Goal: Task Accomplishment & Management: Use online tool/utility

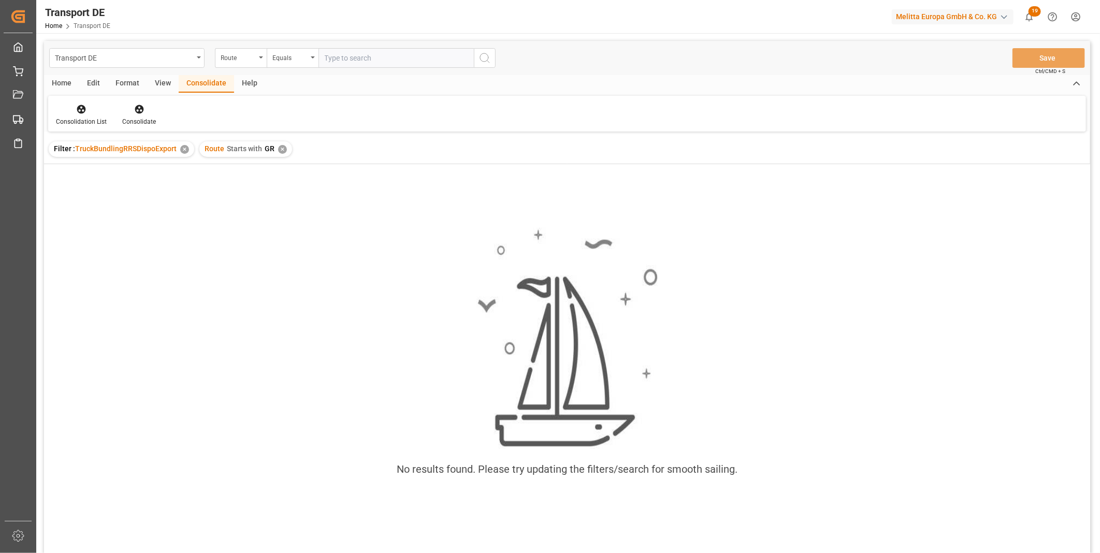
click at [280, 157] on div "Filter : TruckBundlingRRSDispoExport ✕ Route Starts with GR ✕" at bounding box center [567, 149] width 1046 height 29
click at [281, 151] on div "✕" at bounding box center [282, 149] width 9 height 9
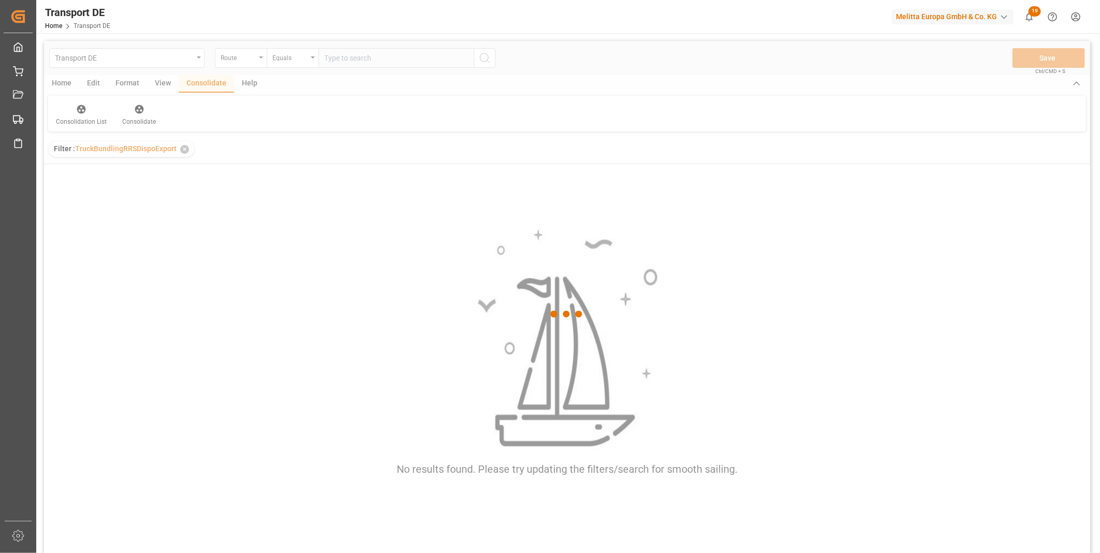
click at [297, 40] on div "Transport DE Route Equals Save Ctrl/CMD + S Home Edit Format View Consolidate H…" at bounding box center [567, 369] width 1062 height 673
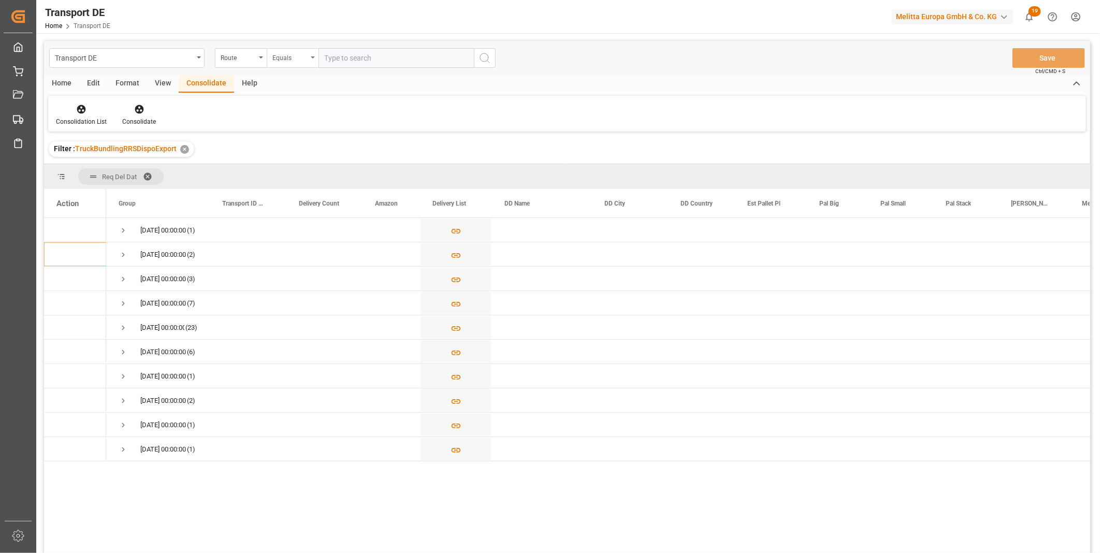
click at [291, 63] on div "Equals" at bounding box center [293, 58] width 52 height 20
click at [309, 172] on div "Starts with" at bounding box center [344, 171] width 154 height 22
type input "FR"
click at [494, 53] on button "search button" at bounding box center [485, 58] width 22 height 20
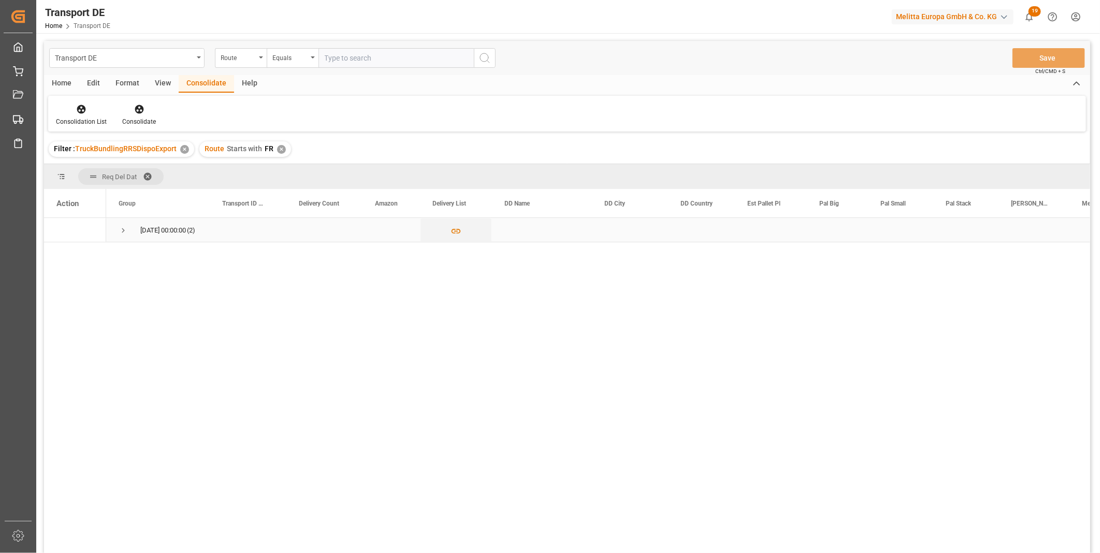
click at [126, 231] on span "Press SPACE to select this row." at bounding box center [123, 230] width 9 height 9
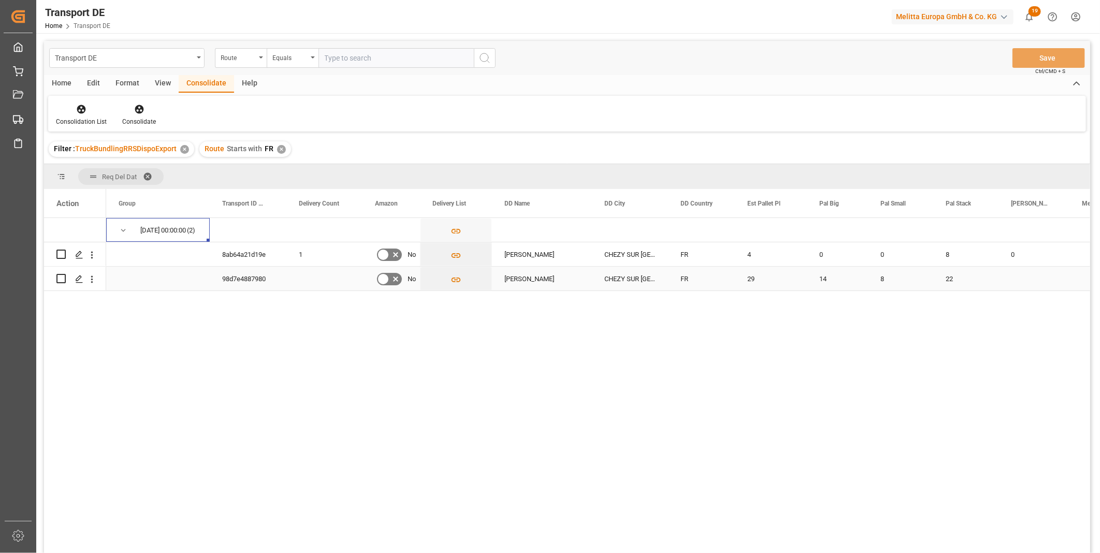
click at [64, 280] on input "Press Space to toggle row selection (unchecked)" at bounding box center [60, 278] width 9 height 9
checkbox input "true"
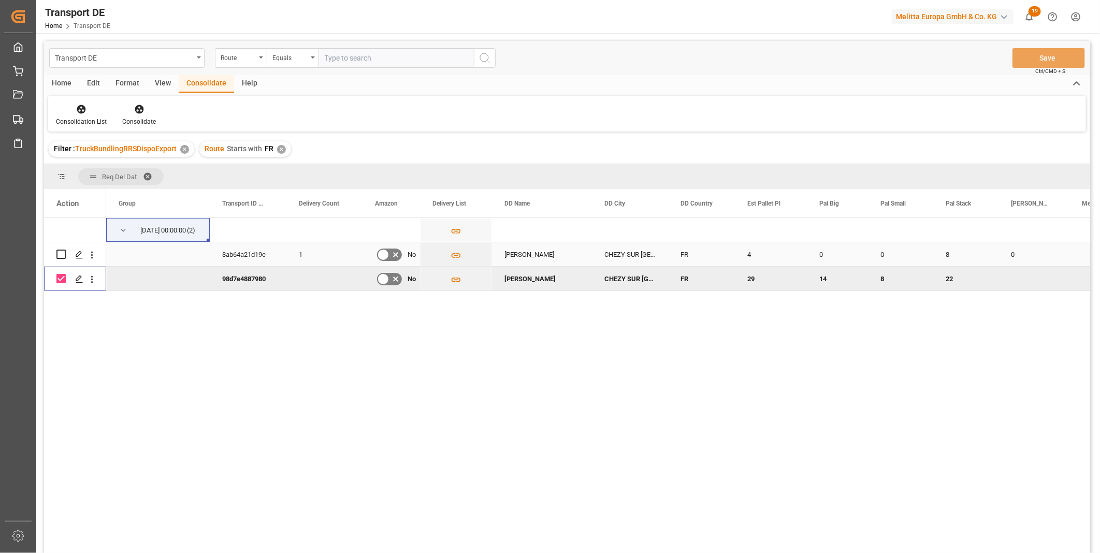
click at [63, 257] on input "Press Space to toggle row selection (unchecked)" at bounding box center [60, 254] width 9 height 9
checkbox input "true"
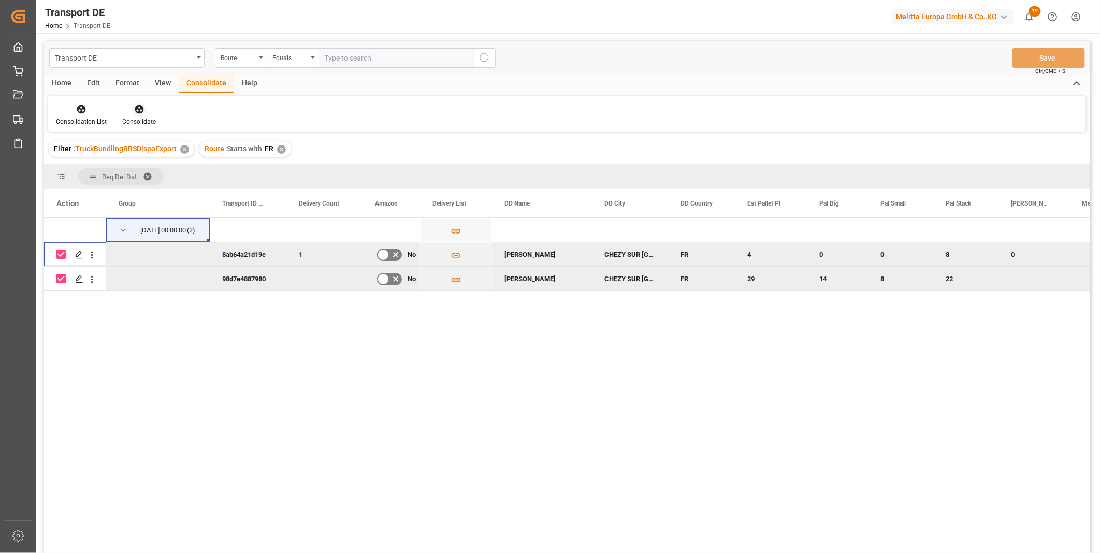
click at [130, 109] on div at bounding box center [139, 109] width 34 height 11
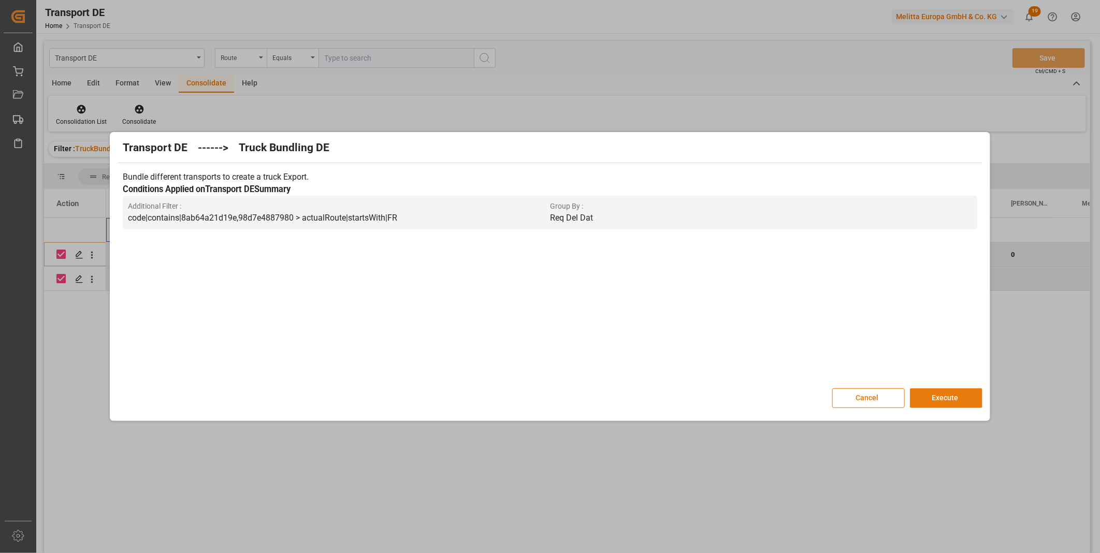
click at [929, 399] on button "Execute" at bounding box center [946, 398] width 73 height 20
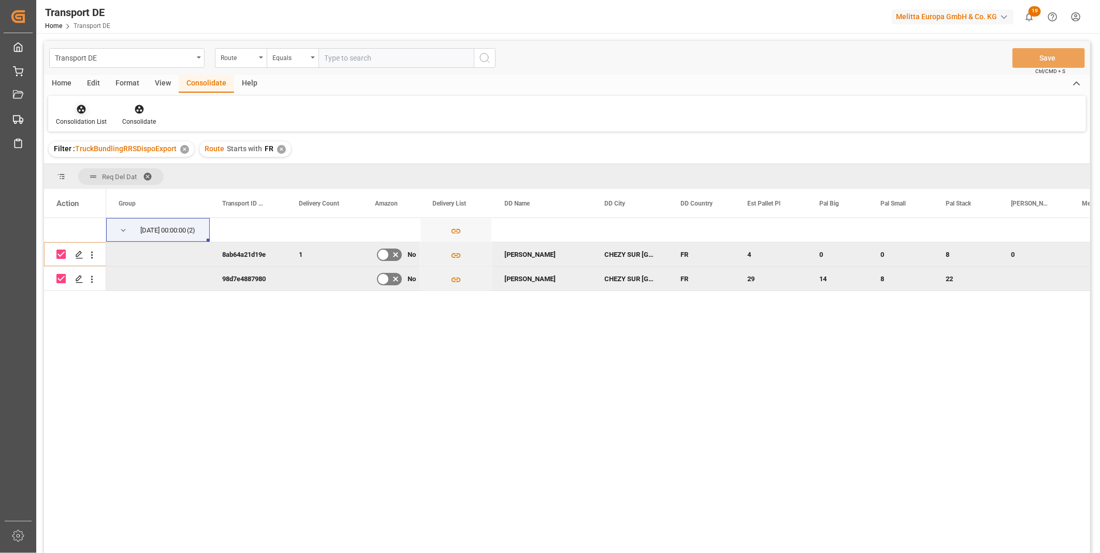
click at [75, 107] on div at bounding box center [81, 109] width 51 height 11
click at [171, 192] on div "Transport DE Route Equals Save Ctrl/CMD + S Home Edit Format View Consolidate H…" at bounding box center [567, 311] width 1046 height 540
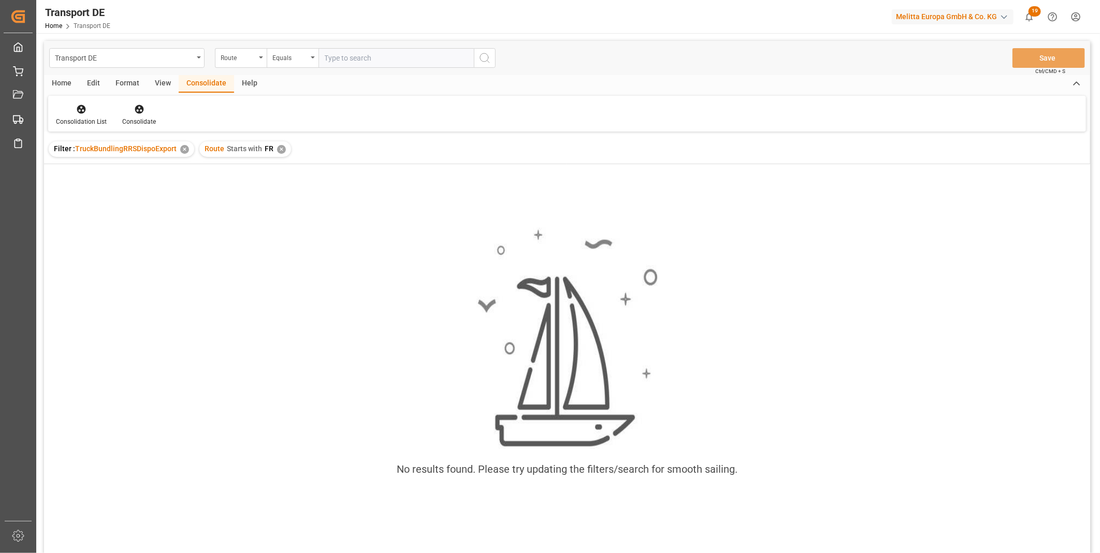
click at [283, 149] on div "Route Starts with FR ✕" at bounding box center [245, 149] width 92 height 16
click at [281, 152] on div "✕" at bounding box center [281, 149] width 9 height 9
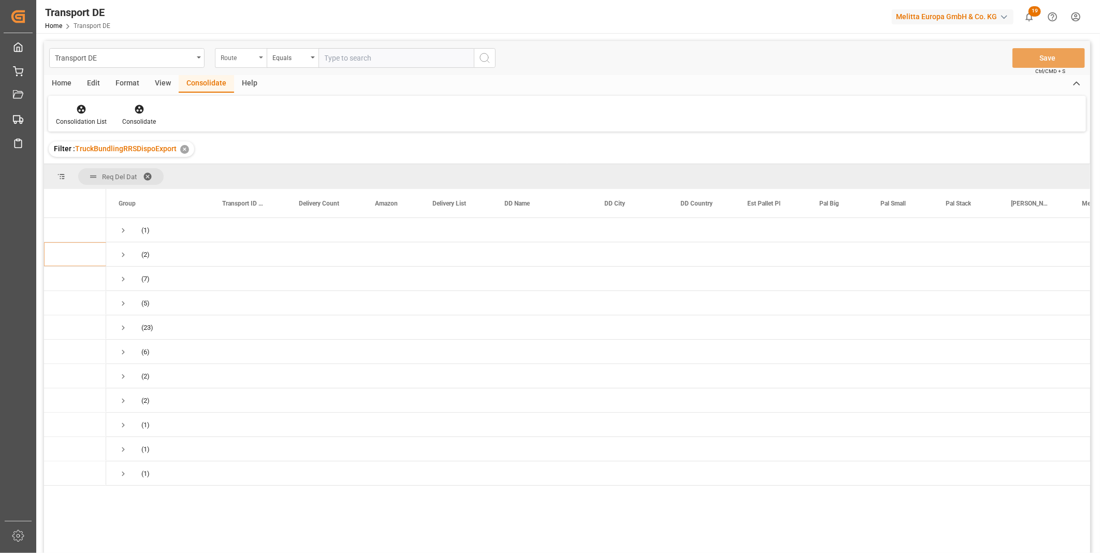
click at [245, 53] on div "Route" at bounding box center [238, 57] width 35 height 12
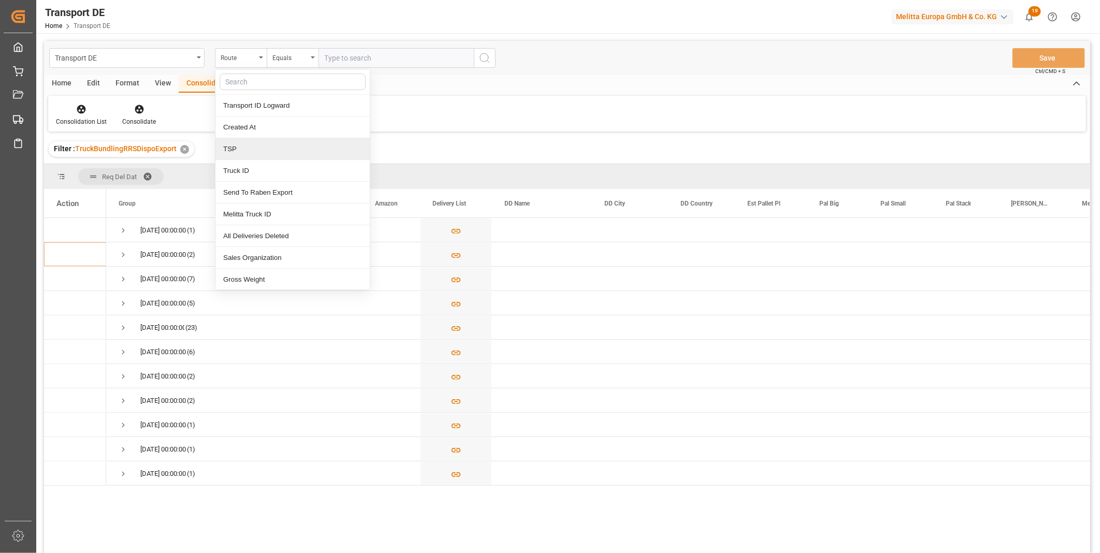
drag, startPoint x: 264, startPoint y: 162, endPoint x: 265, endPoint y: 154, distance: 7.3
click at [264, 157] on div "Transport ID Logward Created At TSP Truck ID Send To Raben Export Melitta Truck…" at bounding box center [292, 179] width 155 height 221
click at [265, 154] on div "TSP" at bounding box center [292, 149] width 154 height 22
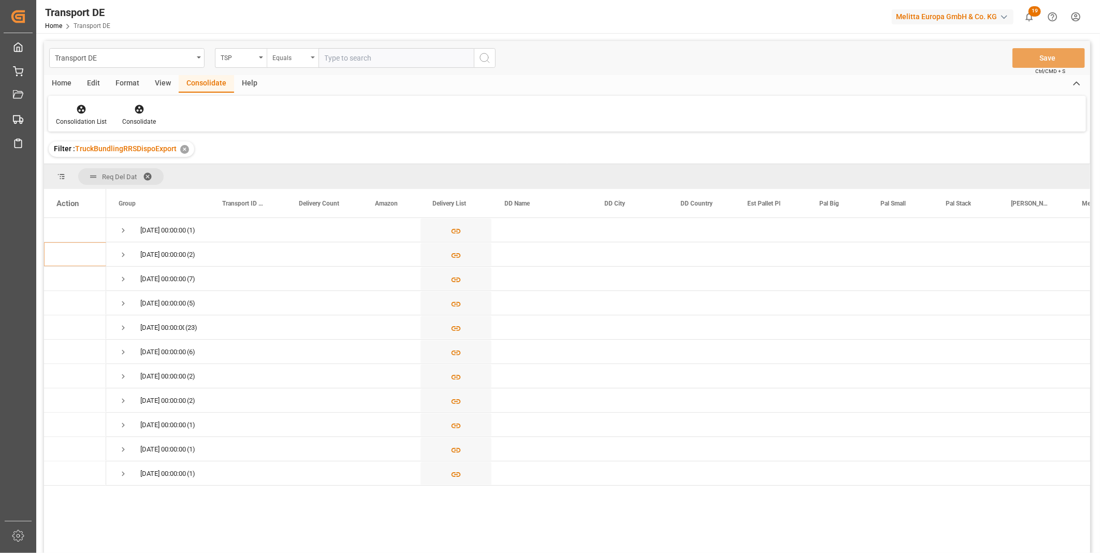
click at [297, 64] on div "Equals" at bounding box center [293, 58] width 52 height 20
click at [309, 163] on div "Starts with" at bounding box center [344, 171] width 154 height 22
type input "Van R"
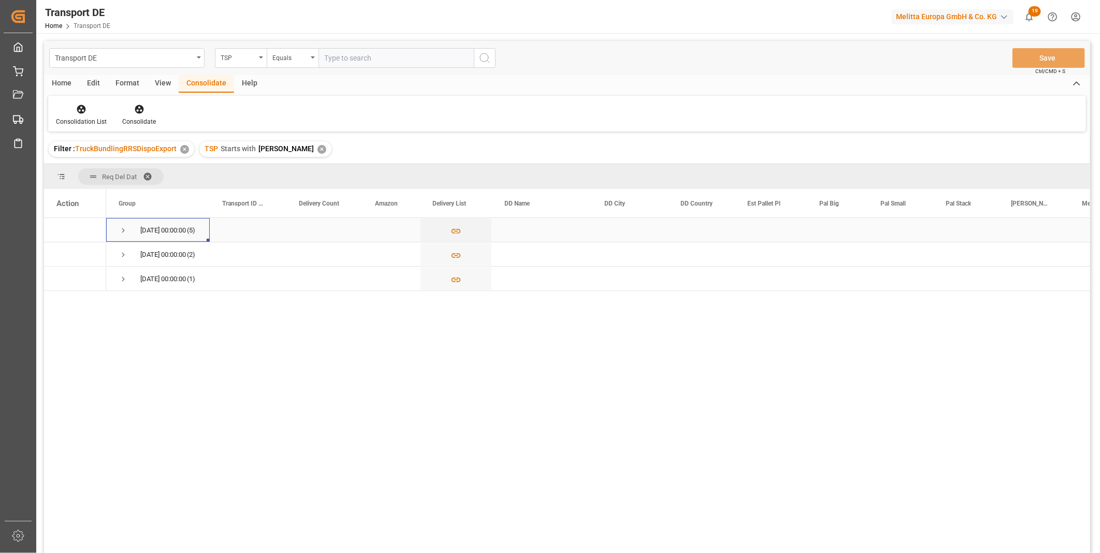
click at [133, 229] on span "22.09.2025 00:00:00 (5)" at bounding box center [158, 230] width 79 height 23
click at [126, 228] on span "Press SPACE to select this row." at bounding box center [123, 230] width 9 height 9
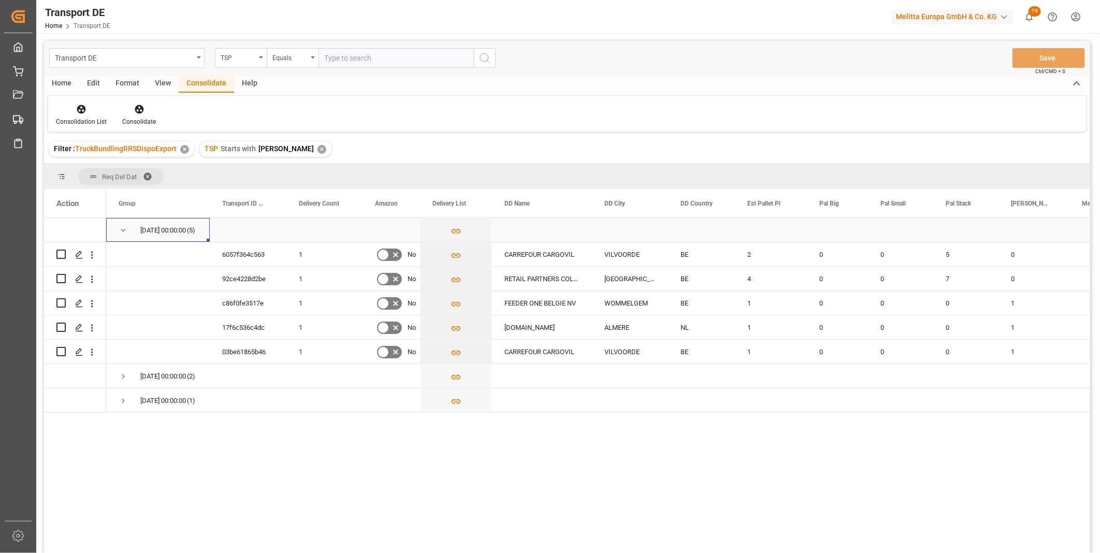
click at [125, 228] on span "Press SPACE to select this row." at bounding box center [123, 230] width 9 height 9
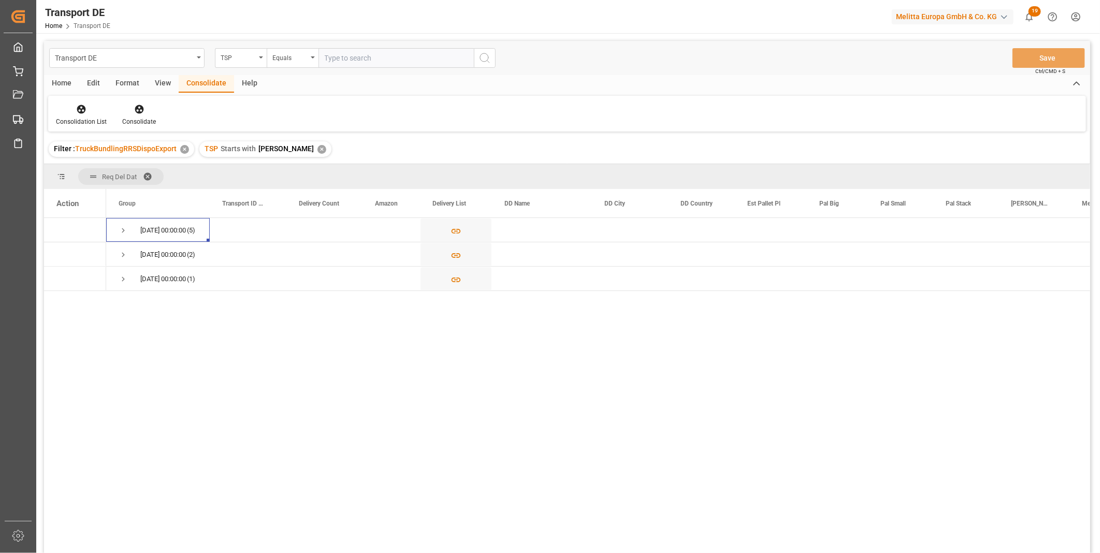
click at [95, 126] on div "Consolidation List Consolidate" at bounding box center [567, 114] width 1038 height 36
click at [89, 117] on div "Consolidation List" at bounding box center [81, 121] width 51 height 9
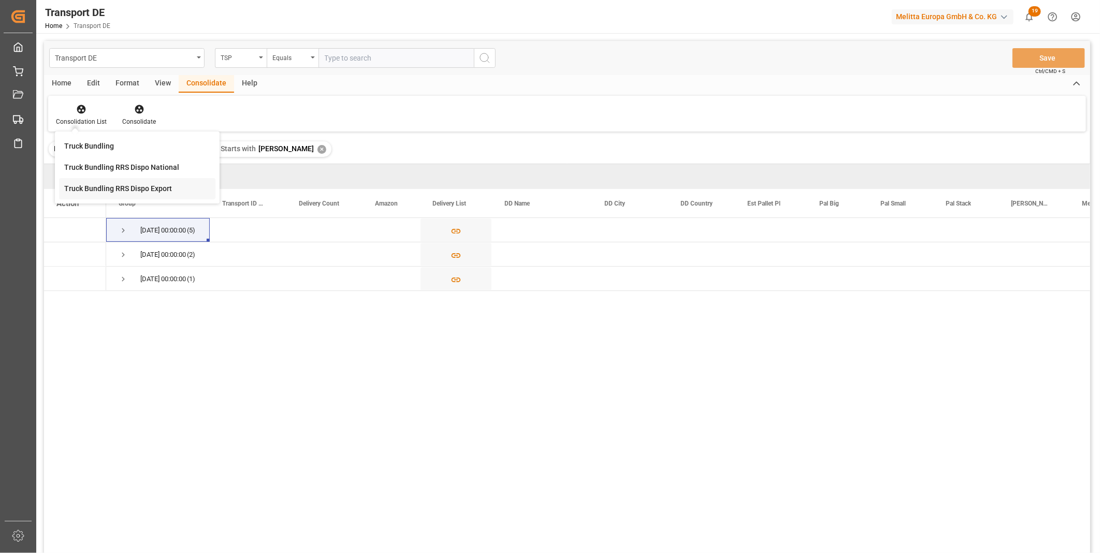
click at [141, 197] on div "Transport DE TSP Equals Save Ctrl/CMD + S Home Edit Format View Consolidate Hel…" at bounding box center [567, 311] width 1046 height 540
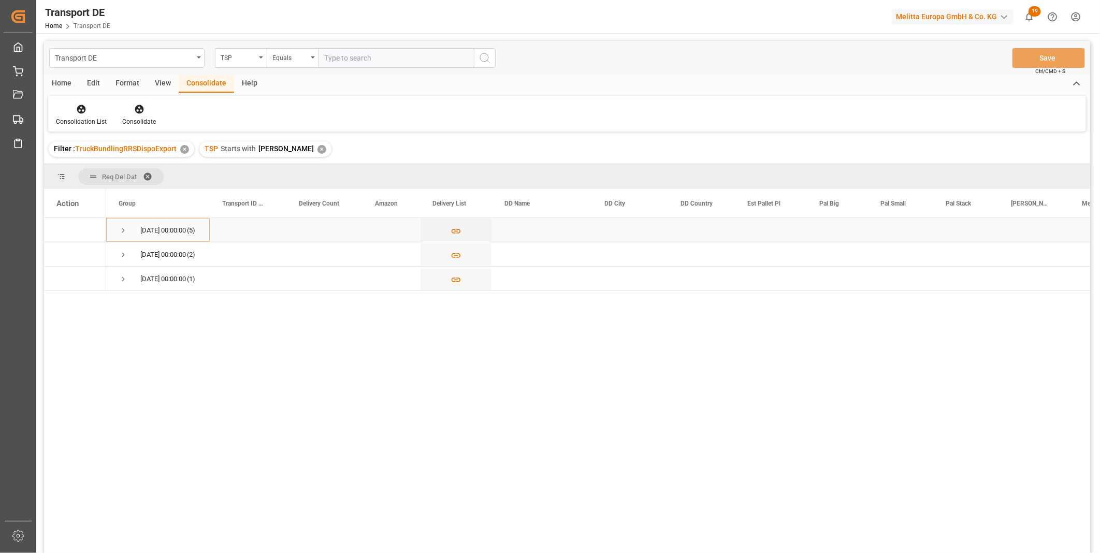
click at [117, 228] on div "22.09.2025 00:00:00 (5)" at bounding box center [158, 230] width 104 height 24
click at [119, 229] on div "22.09.2025 00:00:00 (5)" at bounding box center [158, 230] width 104 height 24
click at [125, 230] on span "Press SPACE to select this row." at bounding box center [123, 230] width 9 height 9
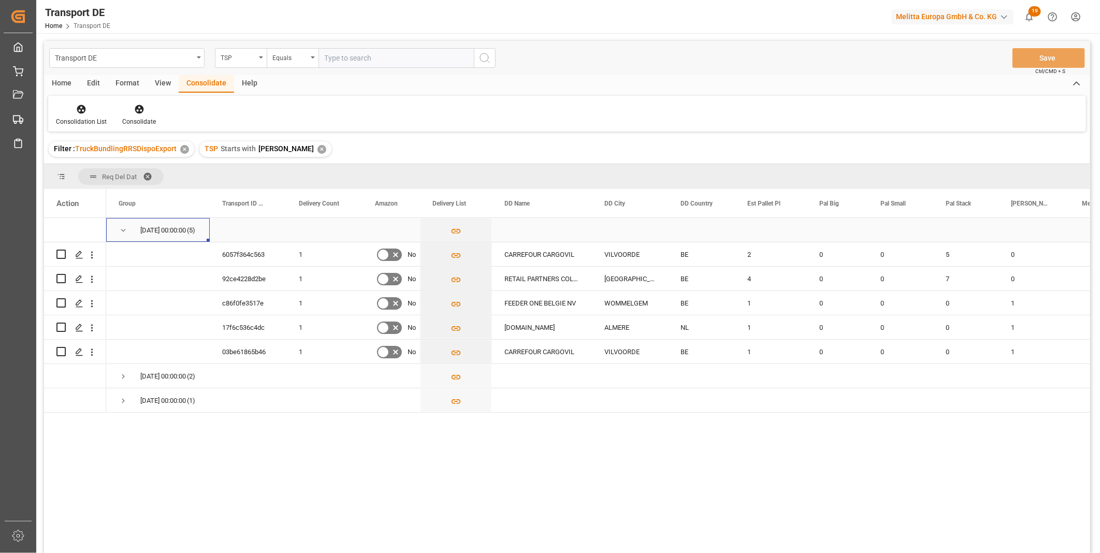
click at [126, 231] on span "Press SPACE to select this row." at bounding box center [123, 230] width 9 height 9
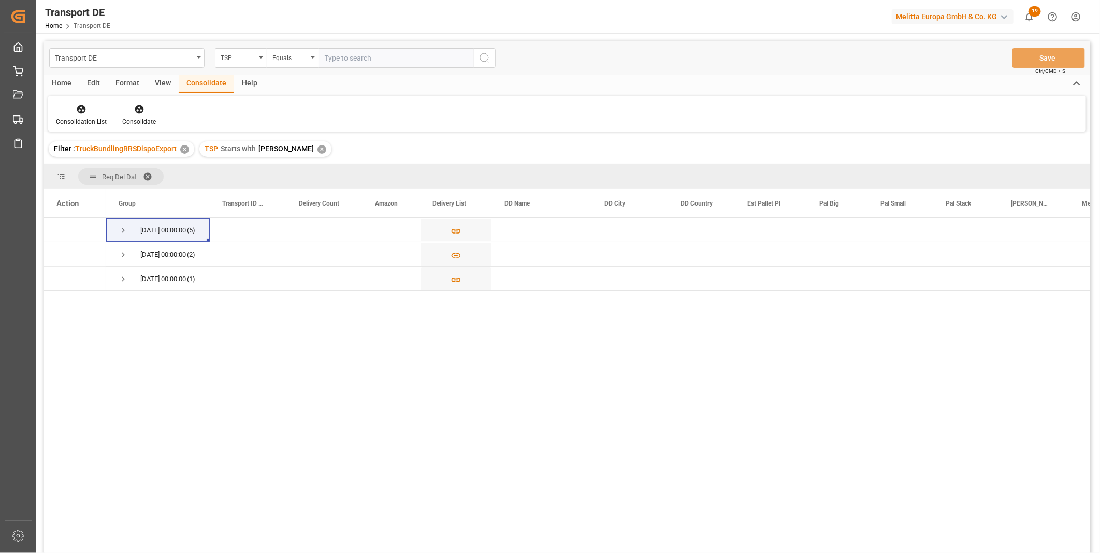
click at [86, 126] on div "Consolidation List Consolidate" at bounding box center [567, 114] width 1038 height 36
click at [84, 116] on div "Consolidation List" at bounding box center [81, 115] width 66 height 23
click at [119, 192] on div "Transport DE TSP Equals Save Ctrl/CMD + S Home Edit Format View Consolidate Hel…" at bounding box center [567, 311] width 1046 height 540
click at [119, 229] on span "Press SPACE to select this row." at bounding box center [123, 230] width 9 height 9
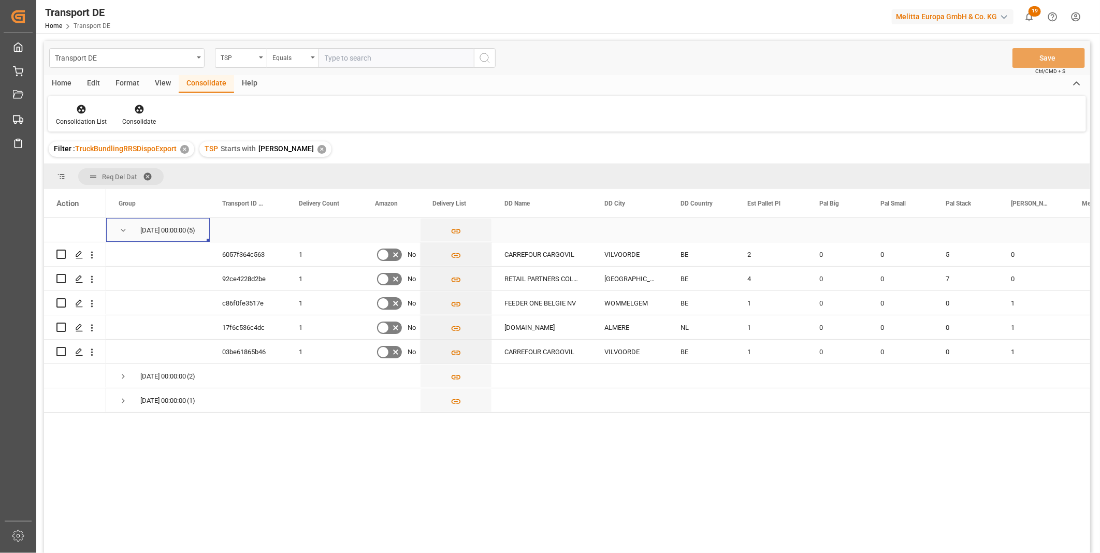
click at [119, 229] on span "Press SPACE to select this row." at bounding box center [123, 230] width 9 height 9
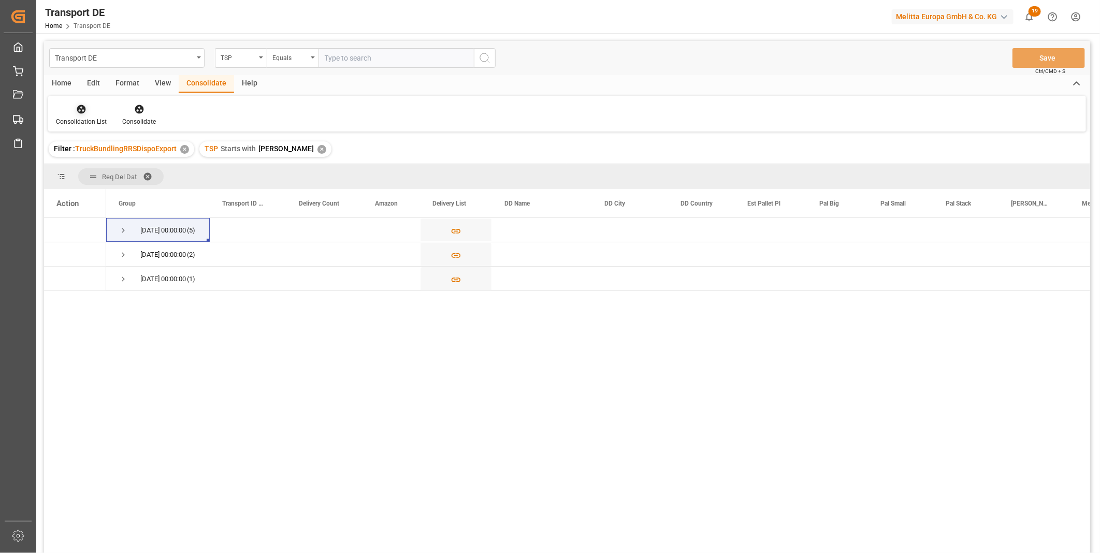
click at [81, 123] on div "Consolidation List" at bounding box center [81, 121] width 51 height 9
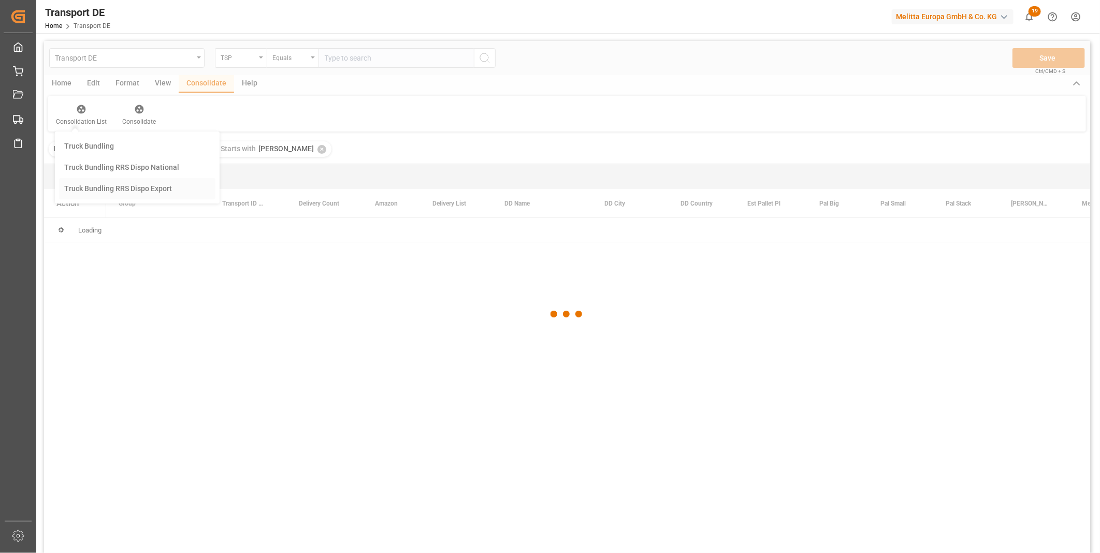
click at [140, 189] on div "Transport DE TSP Equals Save Ctrl/CMD + S Home Edit Format View Consolidate Hel…" at bounding box center [567, 311] width 1046 height 540
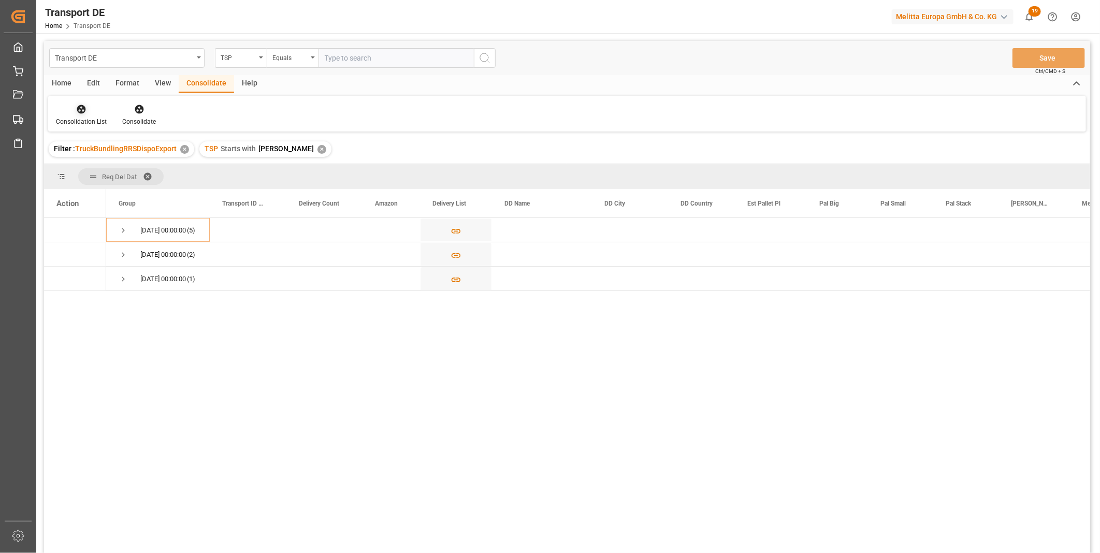
click at [86, 110] on div at bounding box center [81, 109] width 51 height 11
click at [132, 189] on div "Transport DE TSP Equals Save Ctrl/CMD + S Home Edit Format View Consolidate Hel…" at bounding box center [567, 311] width 1046 height 540
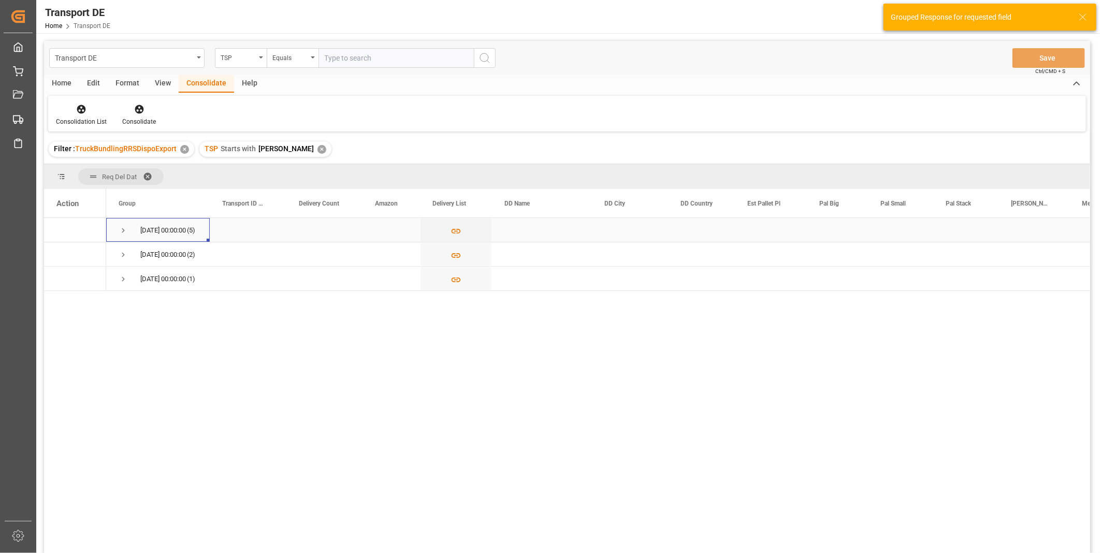
click at [122, 230] on span "Press SPACE to select this row." at bounding box center [123, 230] width 9 height 9
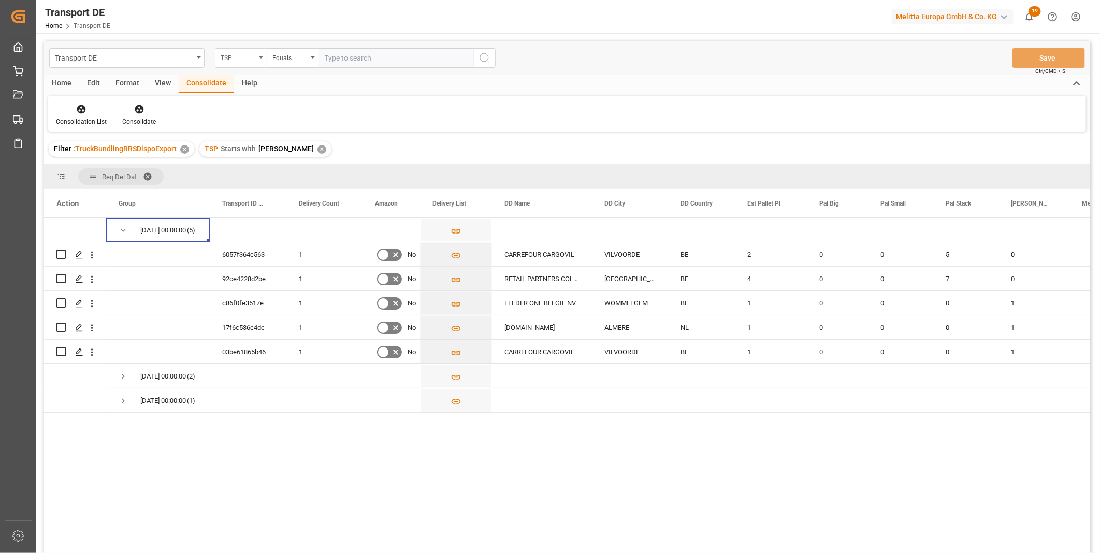
click at [241, 64] on div "TSP" at bounding box center [241, 58] width 52 height 20
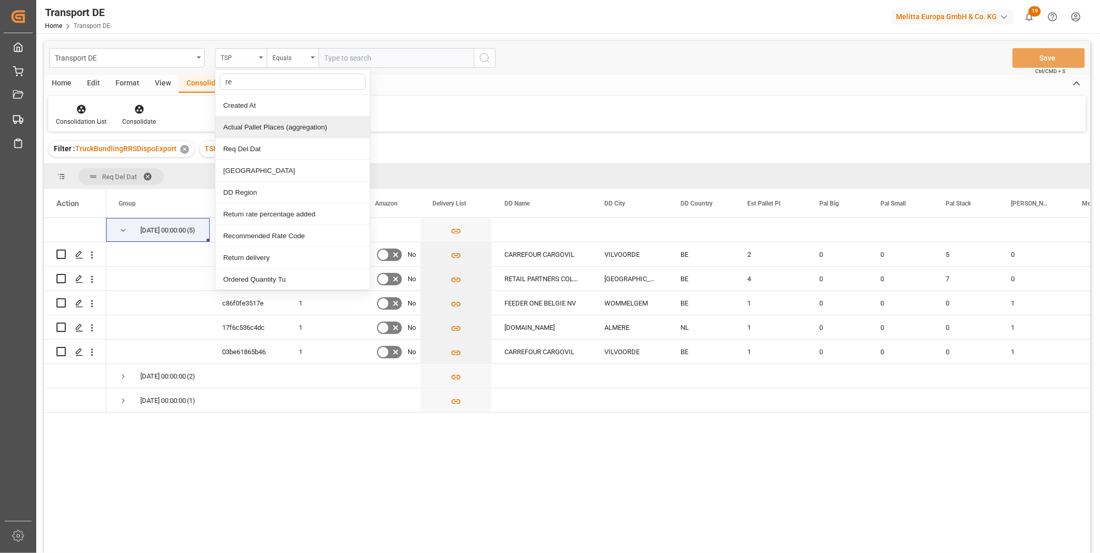
type input "req"
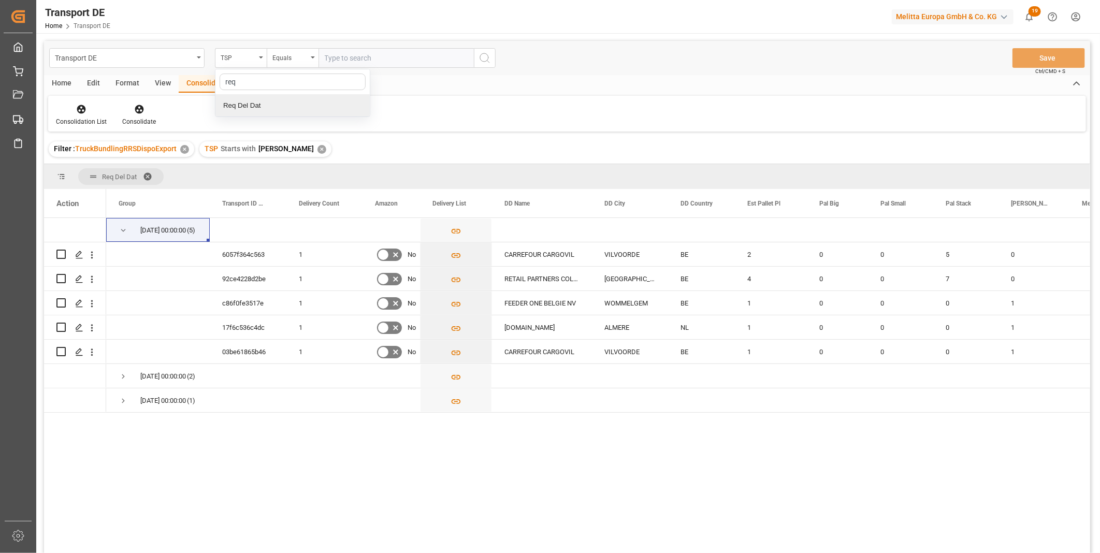
click at [267, 107] on div "Req Del Dat" at bounding box center [292, 106] width 154 height 22
click at [280, 56] on div "Equals" at bounding box center [289, 57] width 35 height 12
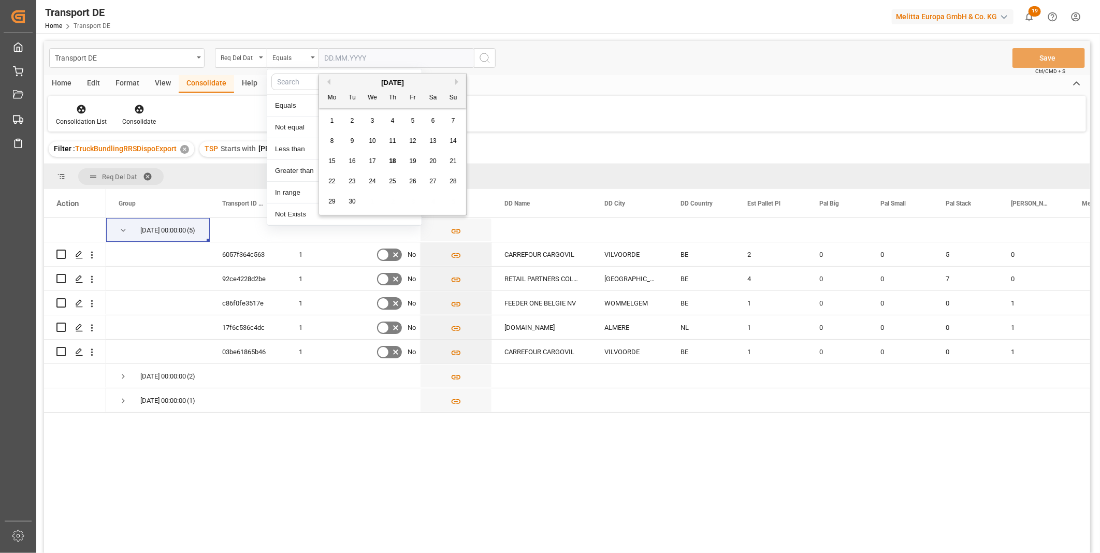
click at [364, 57] on input "text" at bounding box center [396, 58] width 155 height 20
click at [335, 180] on span "22" at bounding box center [331, 181] width 7 height 7
type input "22.09.2025"
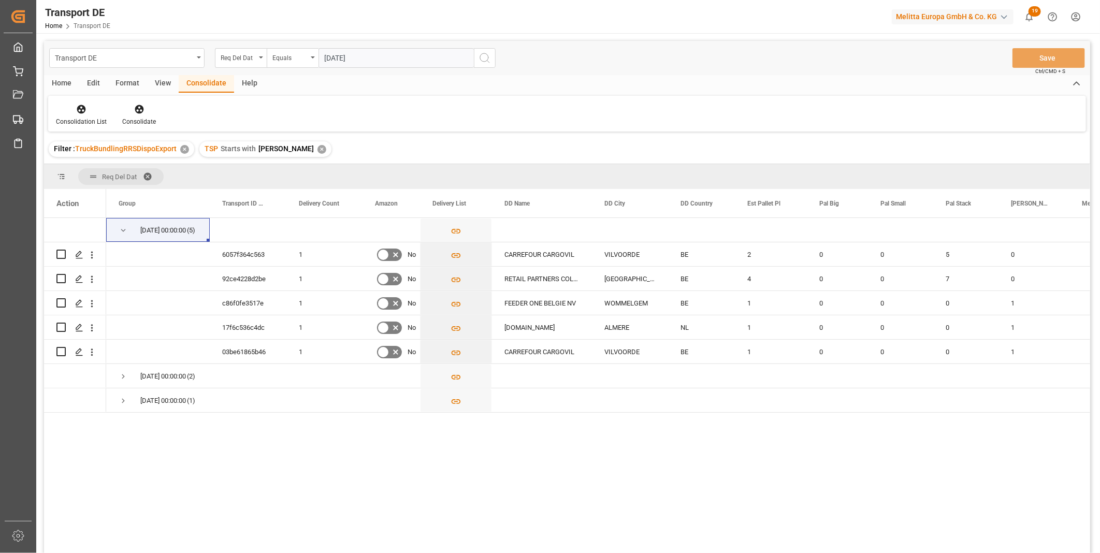
click at [492, 55] on button "search button" at bounding box center [485, 58] width 22 height 20
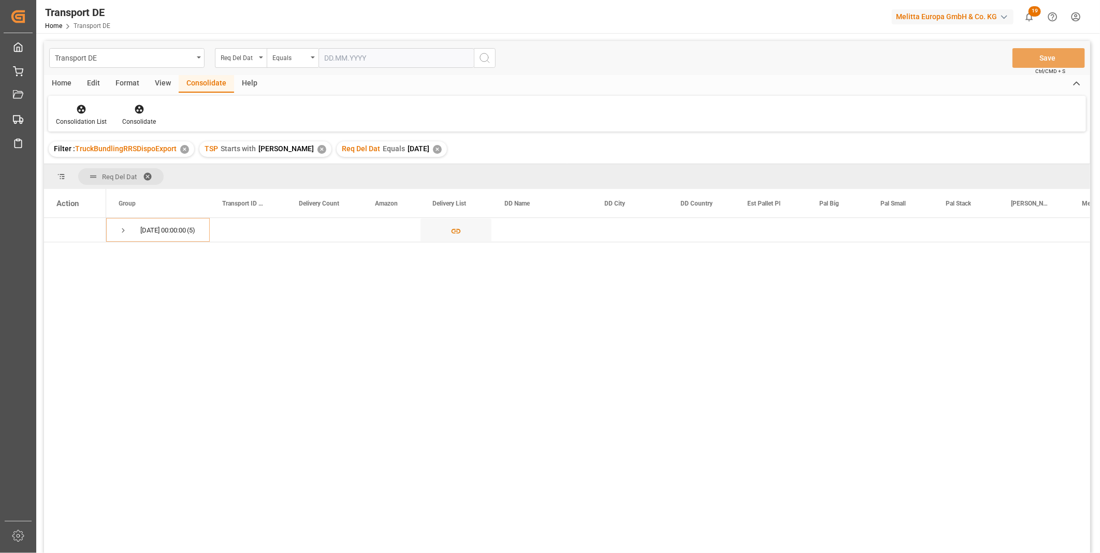
click at [55, 78] on div "Home" at bounding box center [61, 84] width 35 height 18
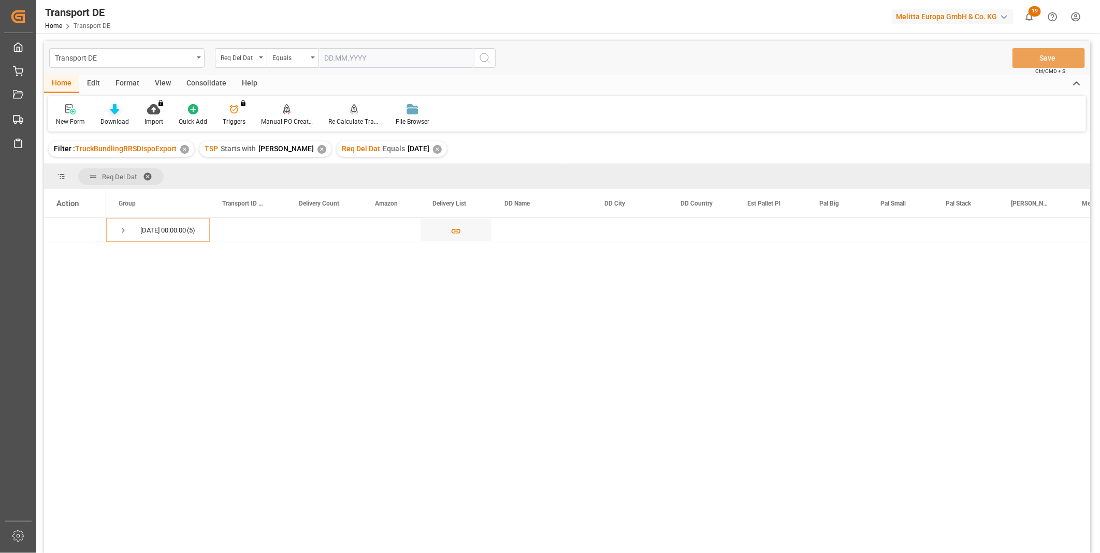
click at [117, 113] on icon at bounding box center [114, 109] width 9 height 10
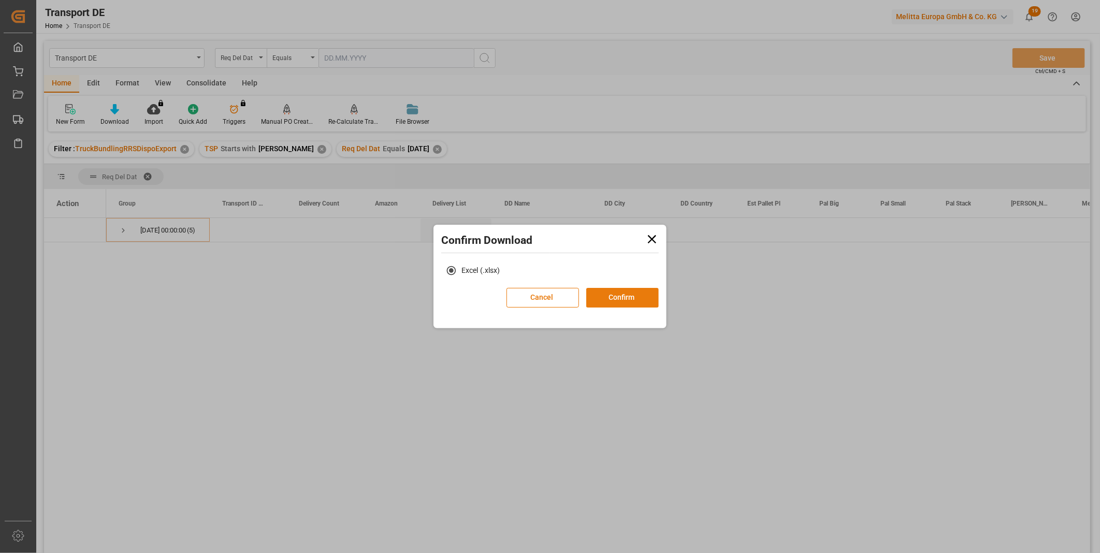
click at [617, 293] on button "Confirm" at bounding box center [622, 298] width 73 height 20
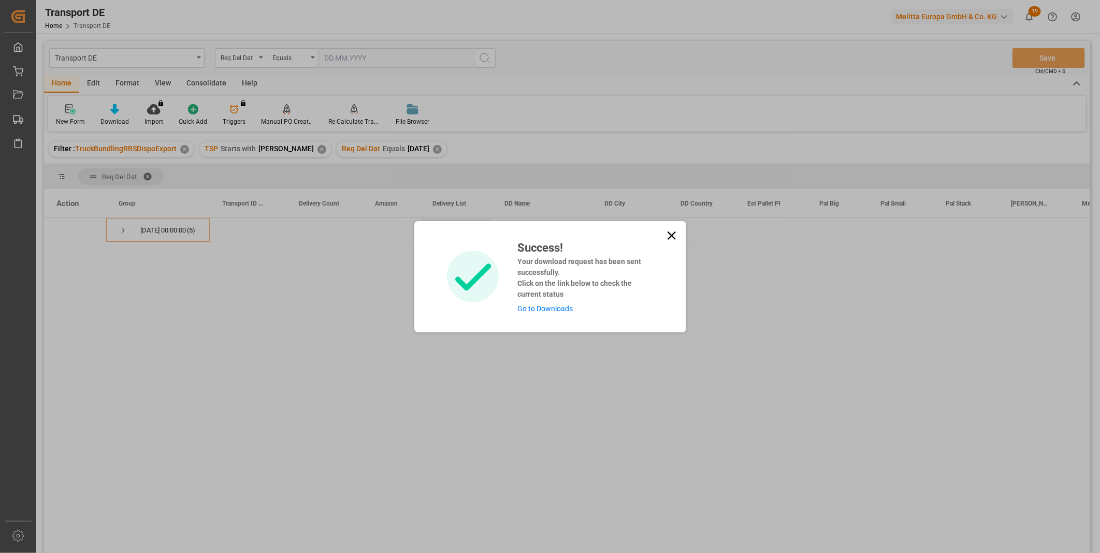
click at [674, 236] on icon at bounding box center [671, 235] width 15 height 15
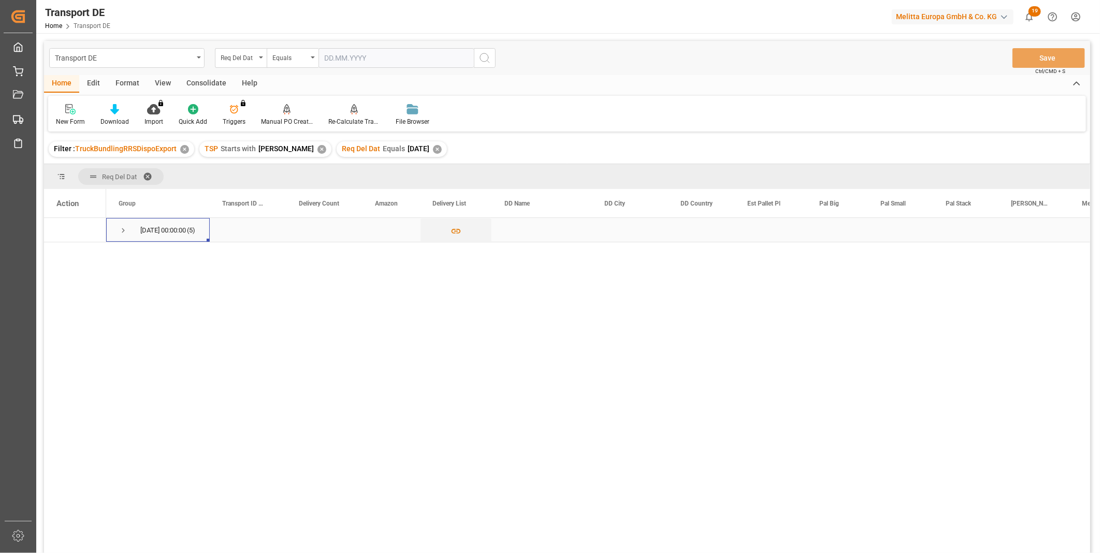
click at [123, 226] on span "Press SPACE to select this row." at bounding box center [123, 230] width 9 height 9
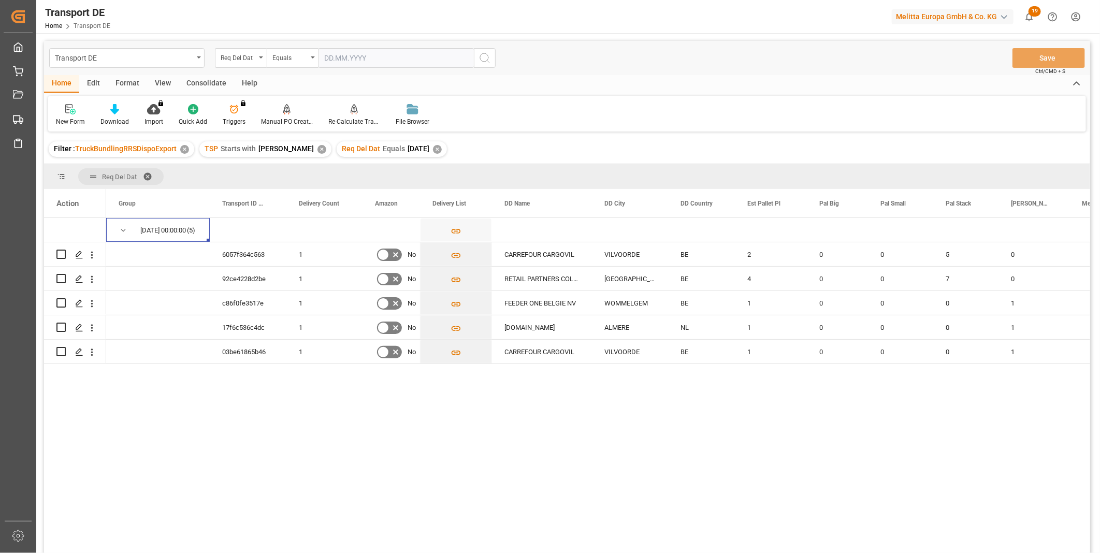
click at [212, 75] on div "Consolidate" at bounding box center [206, 84] width 55 height 18
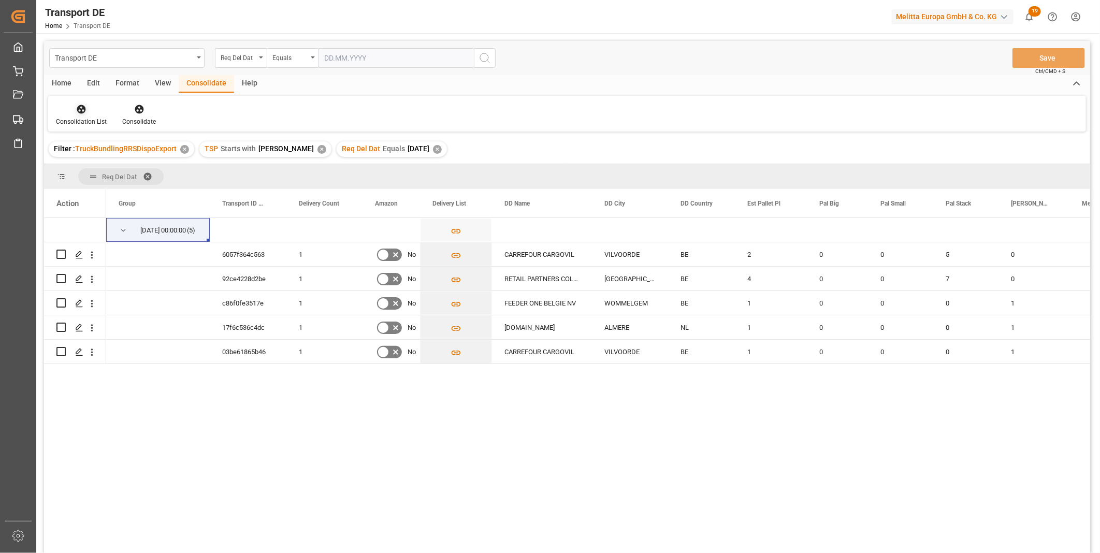
click at [84, 104] on icon at bounding box center [81, 109] width 10 height 10
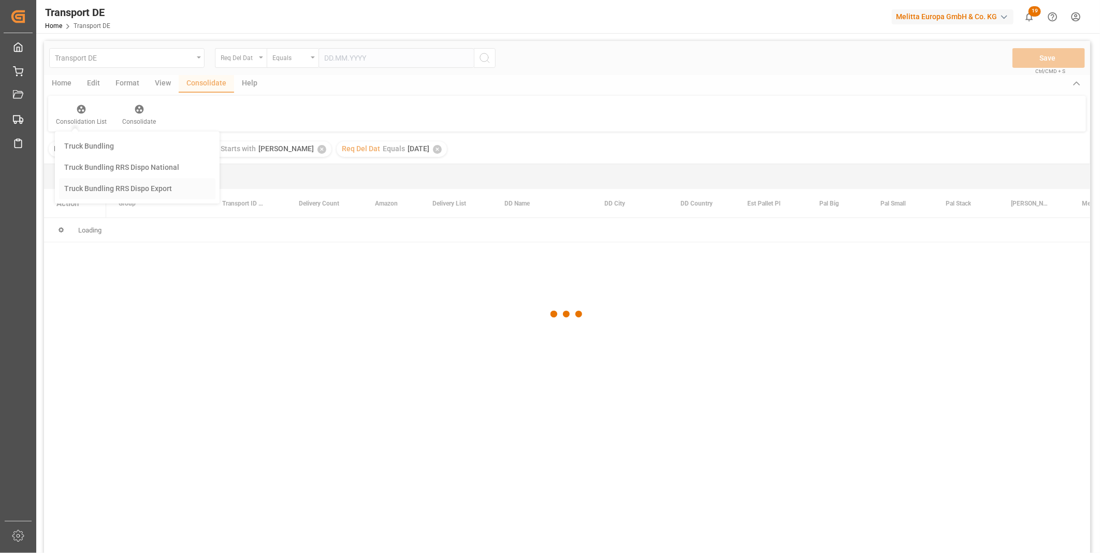
click at [113, 180] on div "Transport DE Req Del Dat Equals Save Ctrl/CMD + S Home Edit Format View Consoli…" at bounding box center [567, 311] width 1046 height 540
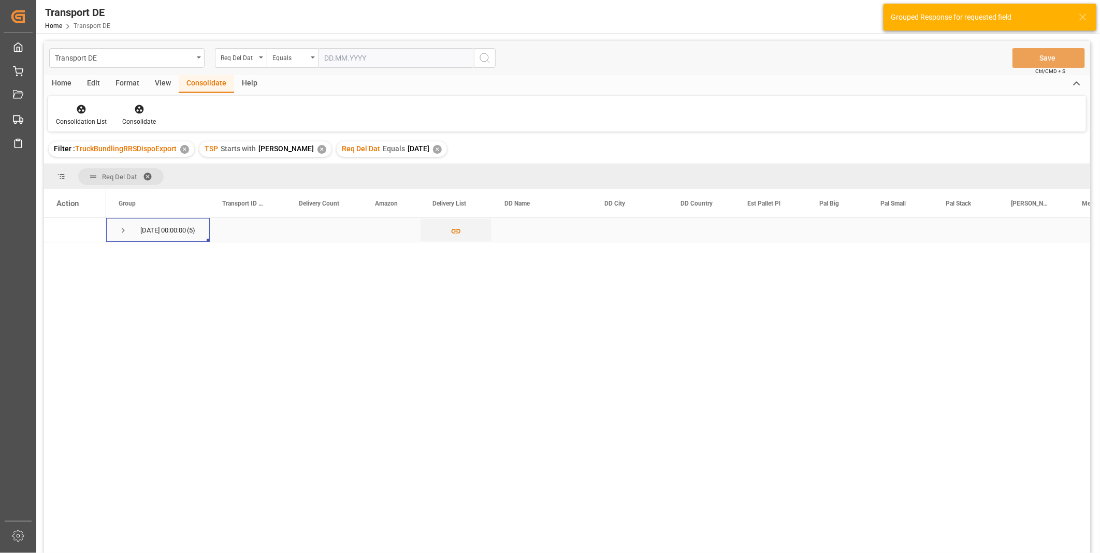
click at [120, 228] on span "Press SPACE to select this row." at bounding box center [123, 230] width 9 height 9
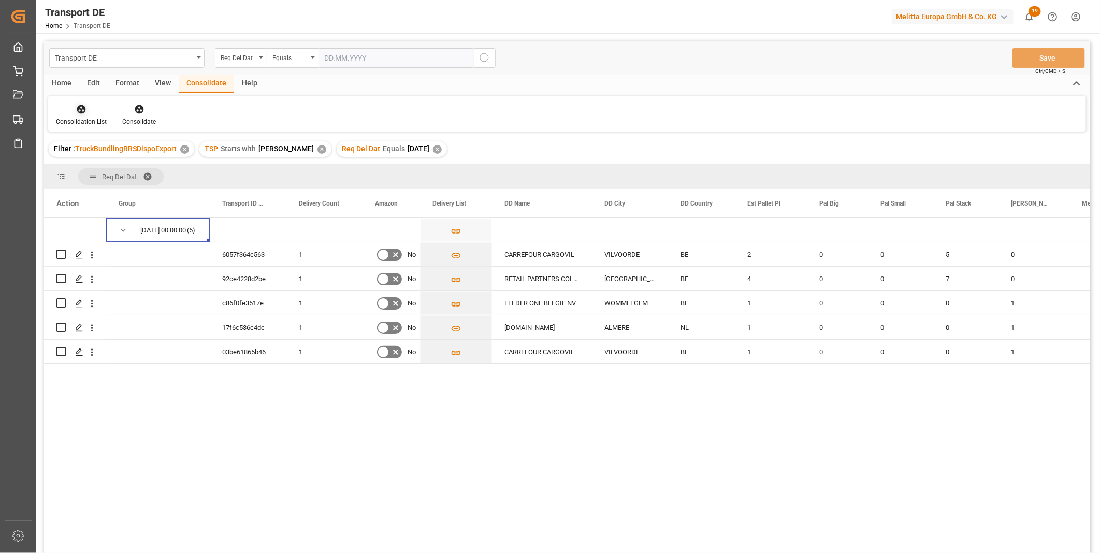
click at [75, 111] on div at bounding box center [81, 109] width 51 height 11
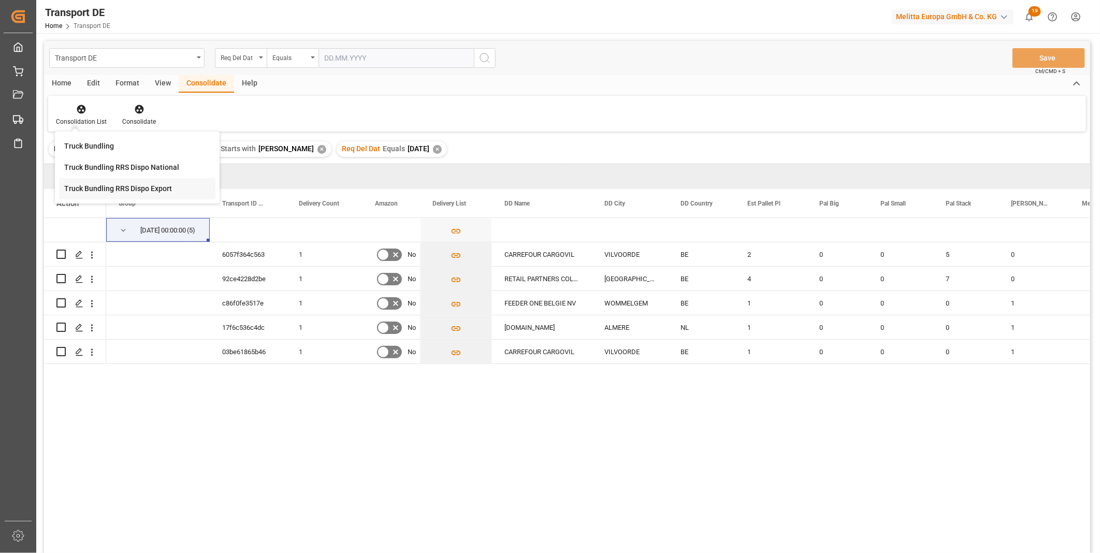
click at [135, 185] on div "Transport DE Req Del Dat Equals Save Ctrl/CMD + S Home Edit Format View Consoli…" at bounding box center [567, 311] width 1046 height 540
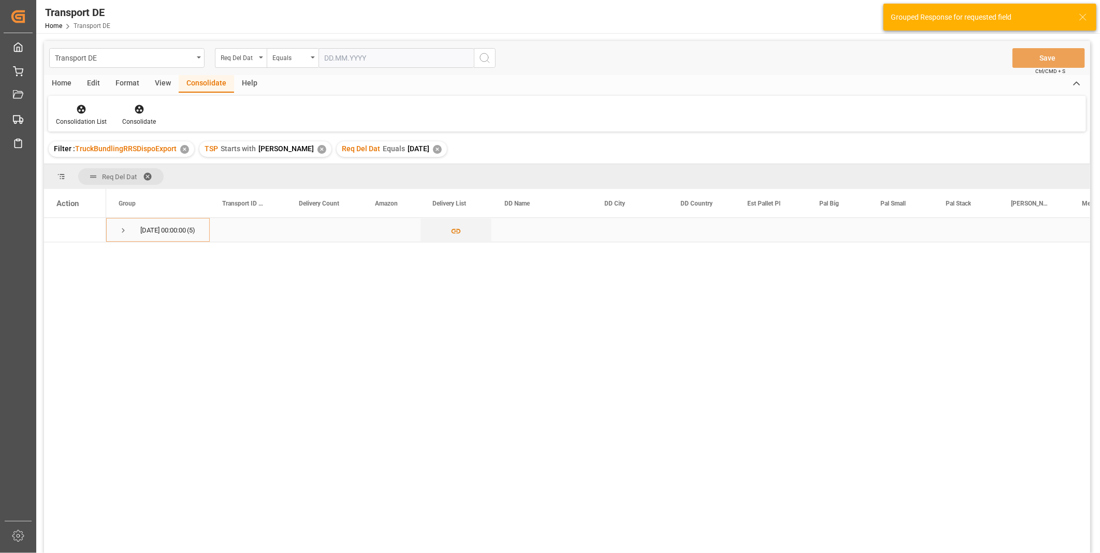
click at [119, 229] on span "Press SPACE to select this row." at bounding box center [123, 230] width 9 height 9
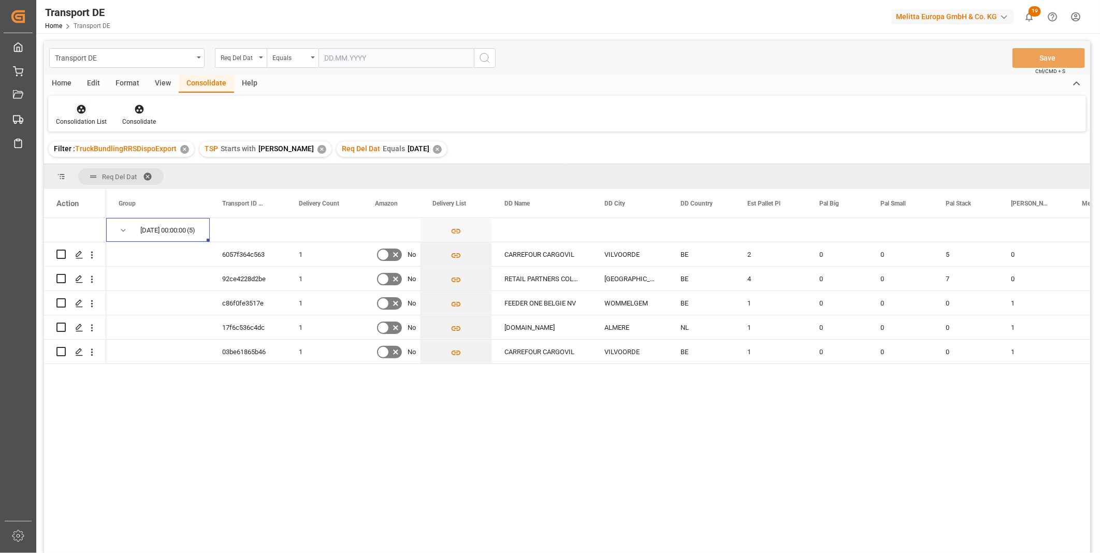
click at [83, 107] on icon at bounding box center [81, 109] width 9 height 9
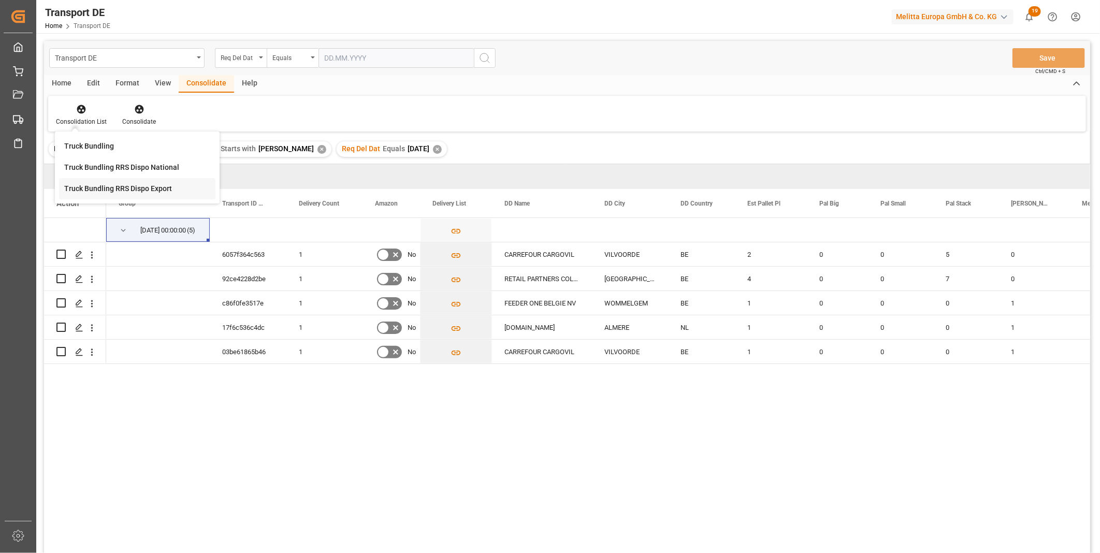
click at [118, 190] on div "Truck Bundling RRS Dispo Export" at bounding box center [118, 188] width 108 height 11
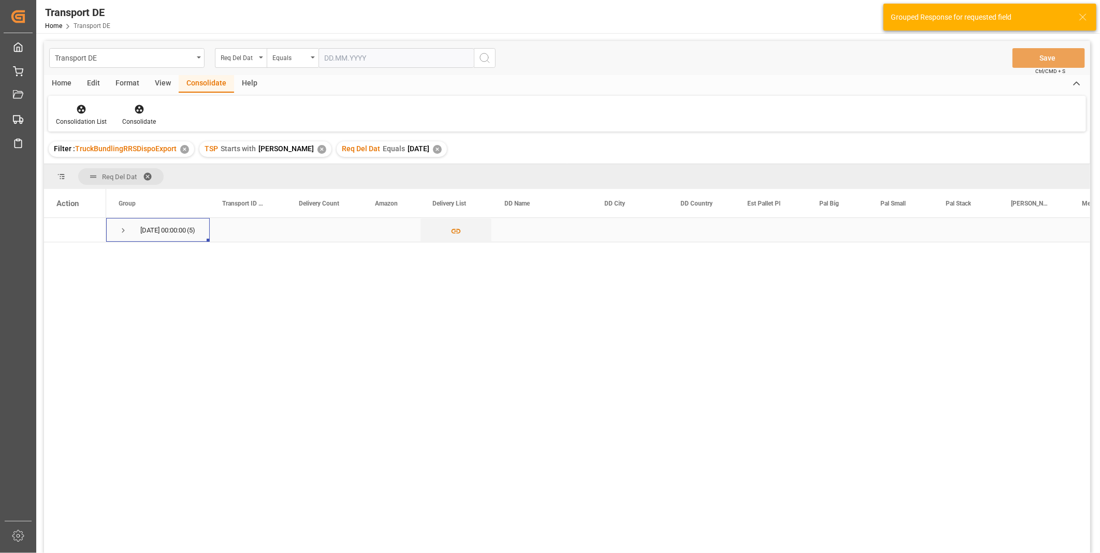
click at [122, 229] on span "Press SPACE to select this row." at bounding box center [123, 230] width 9 height 9
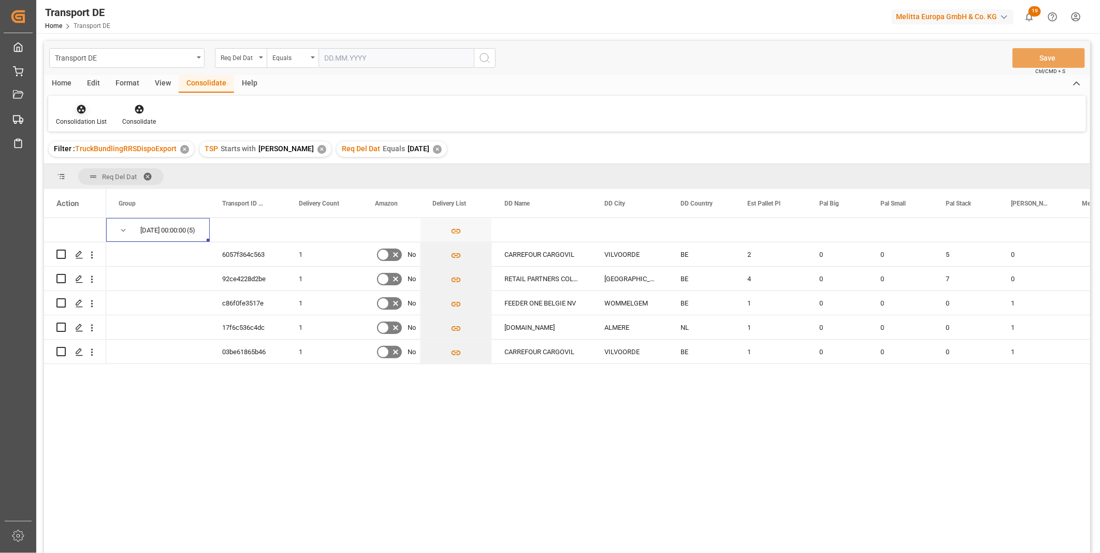
click at [91, 111] on div at bounding box center [81, 109] width 51 height 11
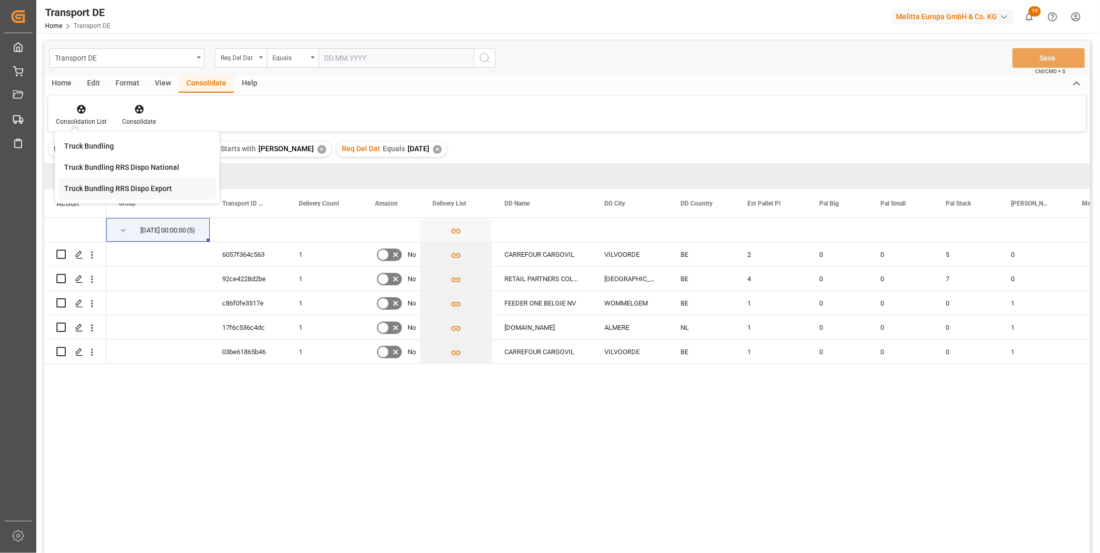
click at [125, 187] on div "Truck Bundling RRS Dispo Export" at bounding box center [118, 188] width 108 height 11
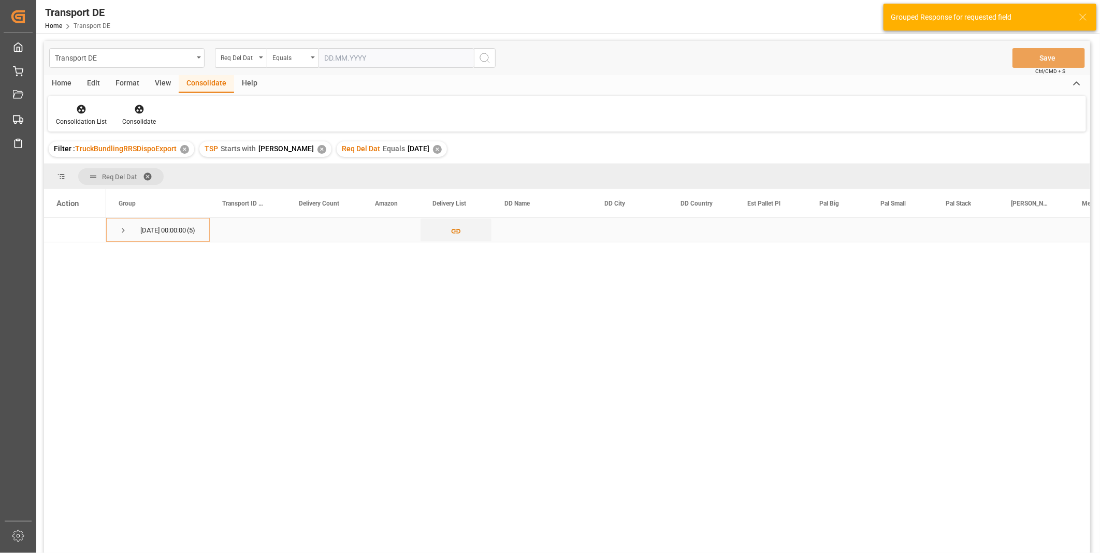
click at [121, 227] on span "Press SPACE to select this row." at bounding box center [123, 230] width 9 height 9
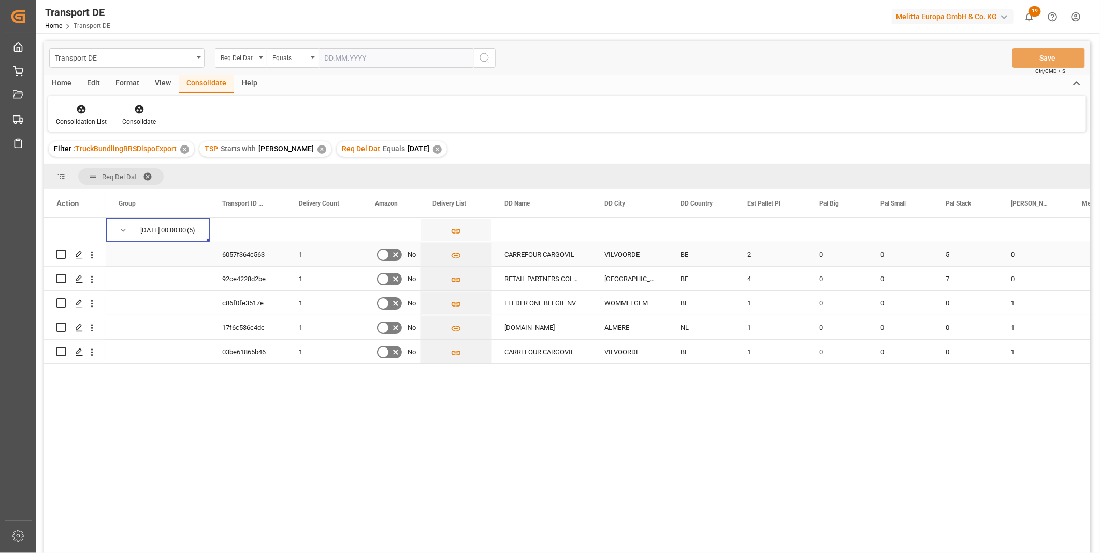
click at [61, 251] on input "Press Space to toggle row selection (unchecked)" at bounding box center [60, 254] width 9 height 9
checkbox input "true"
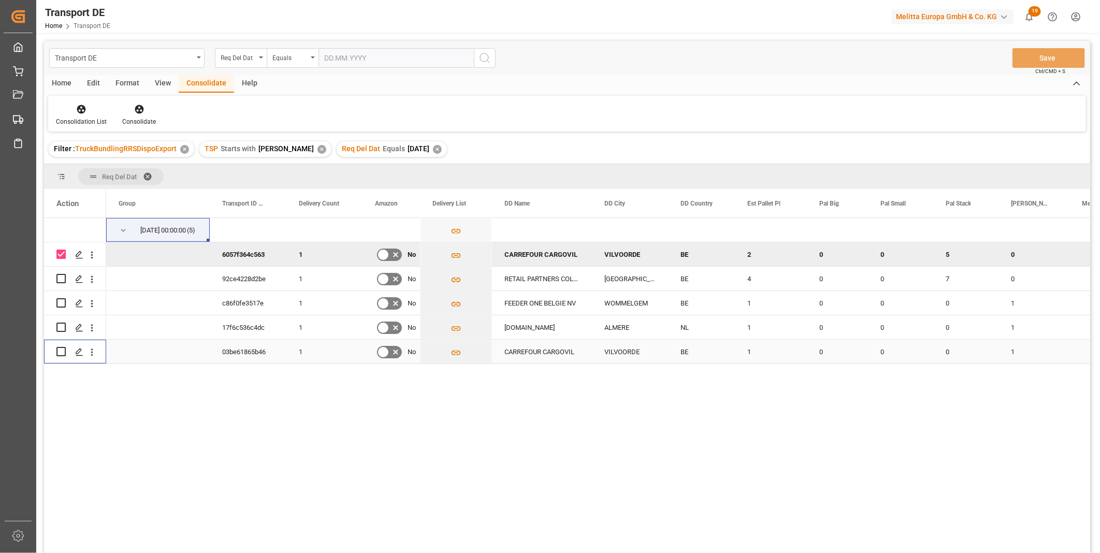
click at [58, 353] on input "Press Space to toggle row selection (unchecked)" at bounding box center [60, 351] width 9 height 9
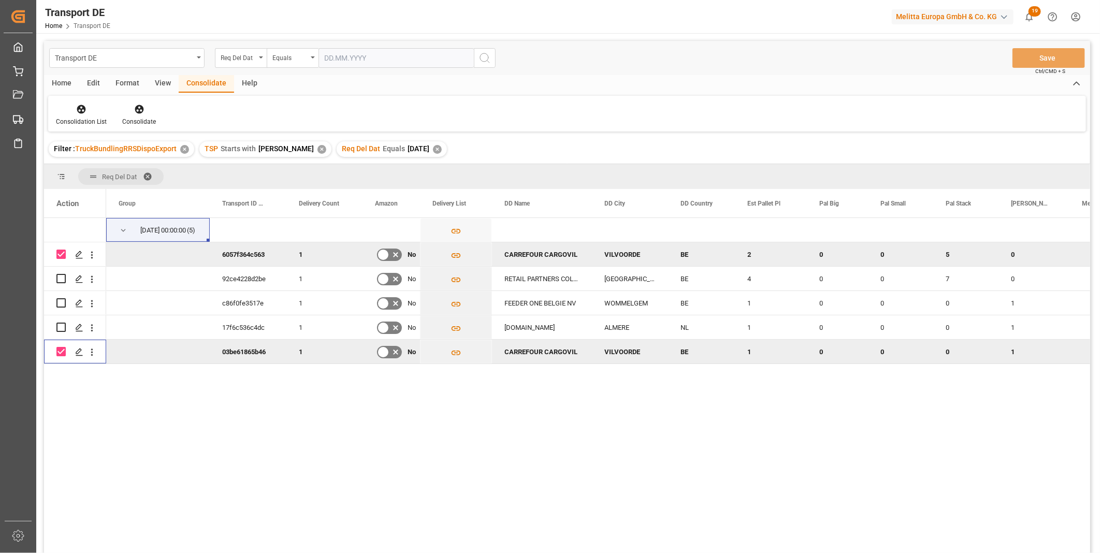
click at [59, 353] on input "Press Space to toggle row selection (checked)" at bounding box center [60, 351] width 9 height 9
checkbox input "false"
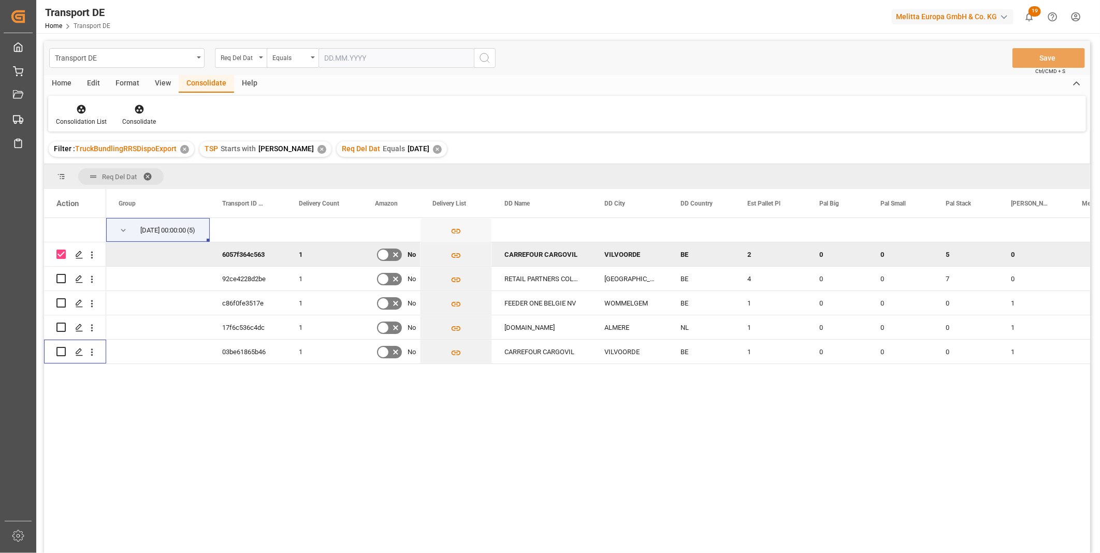
click at [64, 251] on input "Press Space to toggle row selection (checked)" at bounding box center [60, 254] width 9 height 9
checkbox input "false"
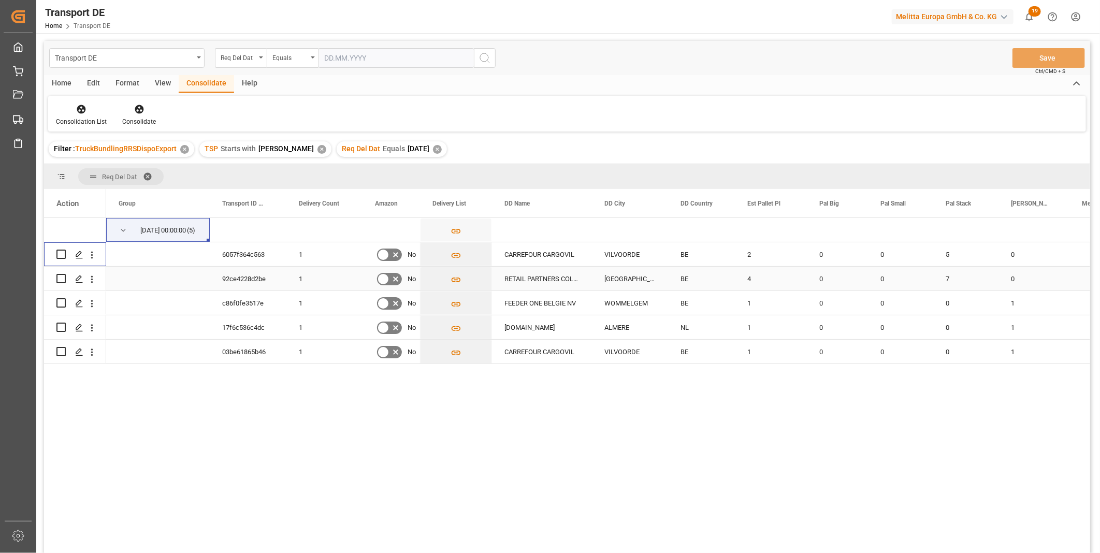
click at [60, 275] on input "Press Space to toggle row selection (unchecked)" at bounding box center [60, 278] width 9 height 9
checkbox input "true"
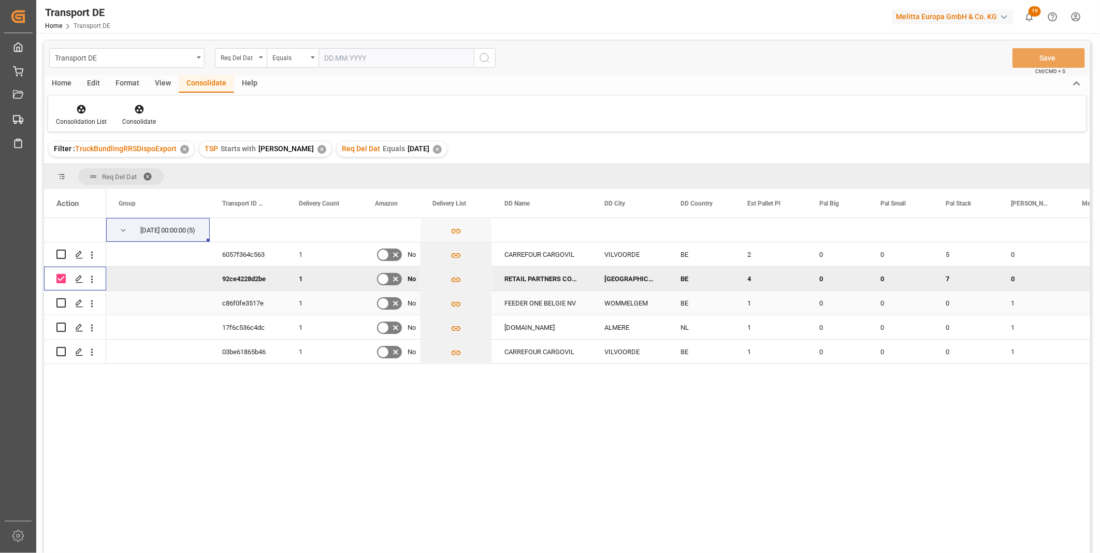
click at [63, 306] on input "Press Space to toggle row selection (unchecked)" at bounding box center [60, 302] width 9 height 9
checkbox input "true"
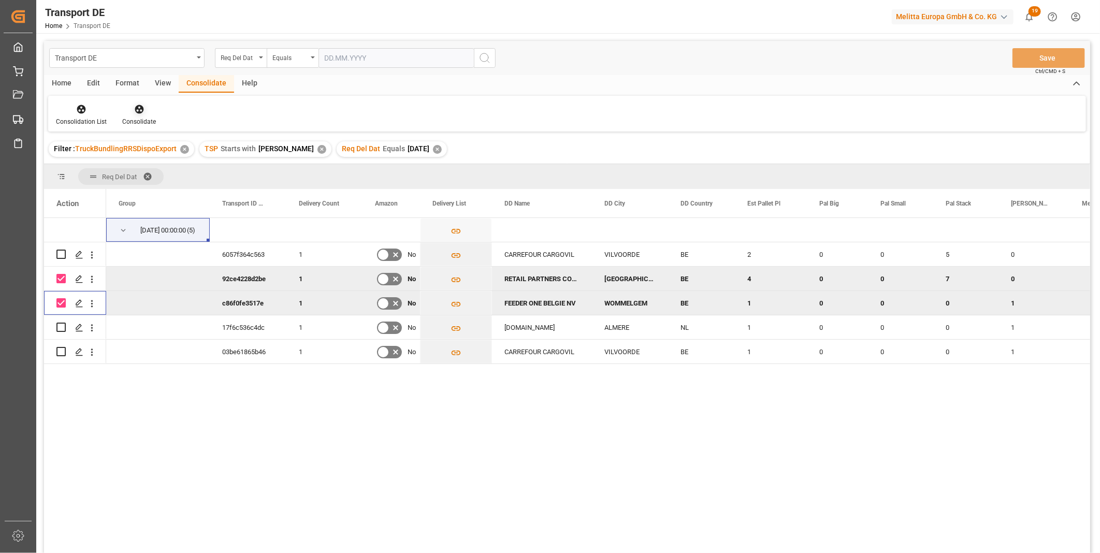
click at [149, 118] on div "Consolidate" at bounding box center [139, 121] width 34 height 9
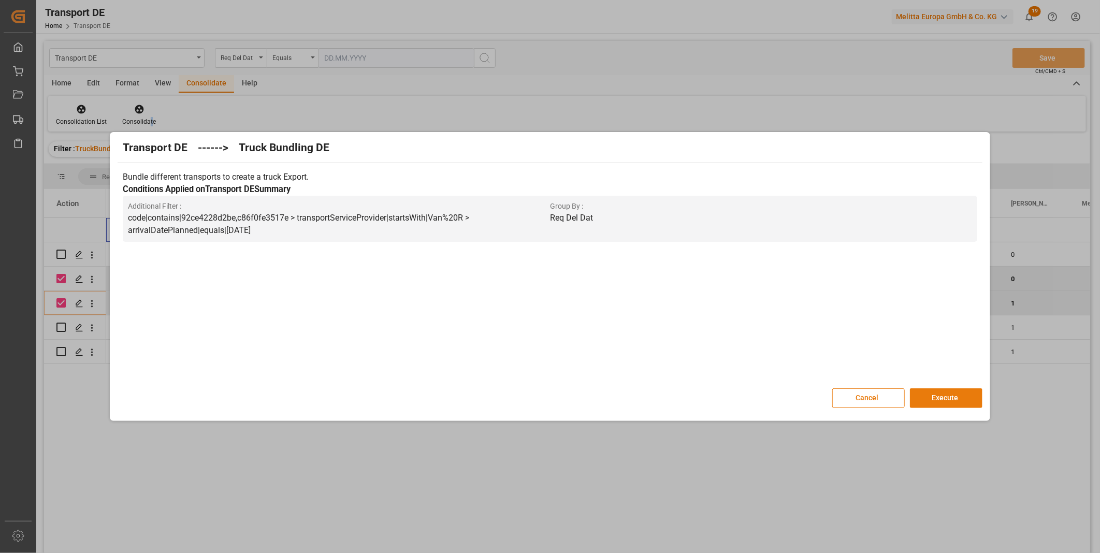
click at [936, 397] on button "Execute" at bounding box center [946, 398] width 73 height 20
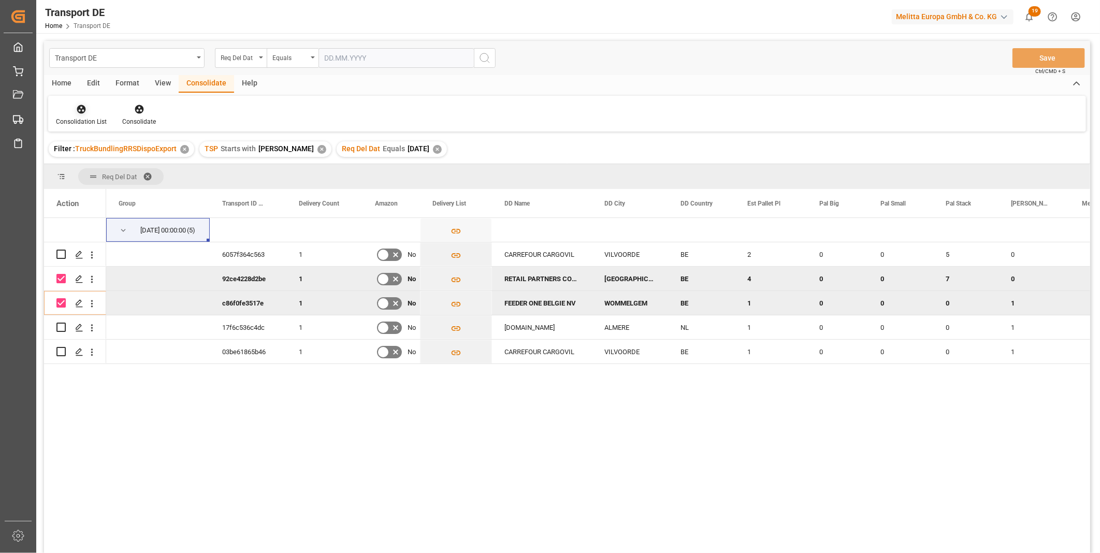
click at [79, 123] on div "Consolidation List" at bounding box center [81, 121] width 51 height 9
click at [132, 193] on div "Transport DE Req Del Dat Equals Save Ctrl/CMD + S Home Edit Format View Consoli…" at bounding box center [567, 311] width 1046 height 540
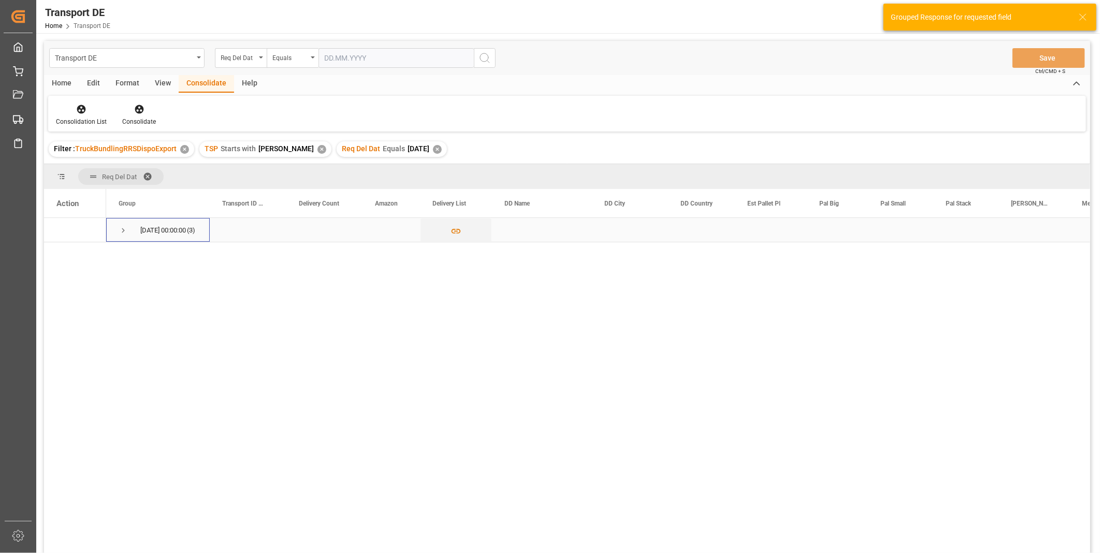
click at [121, 228] on span "Press SPACE to select this row." at bounding box center [123, 230] width 9 height 9
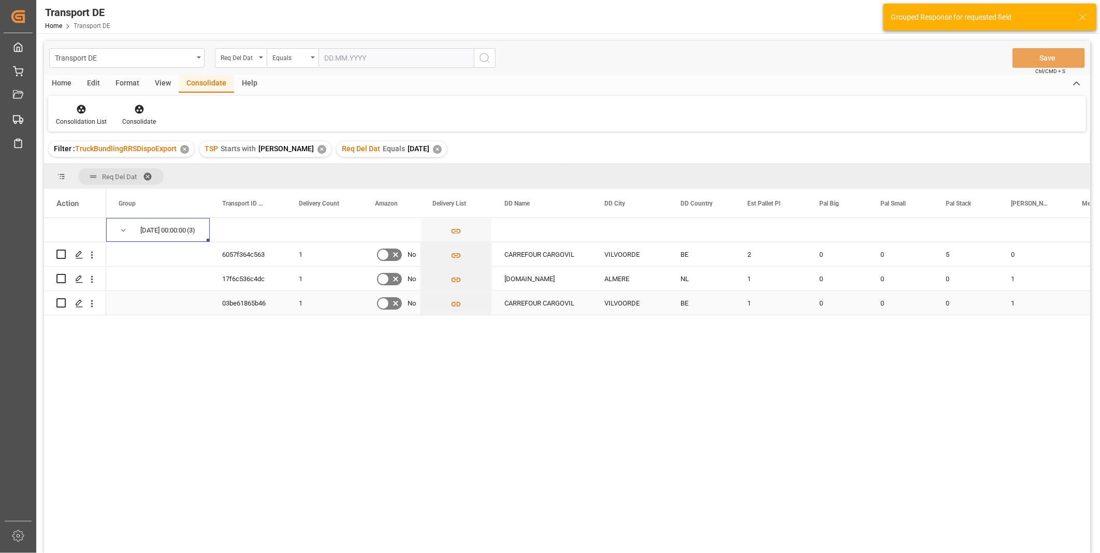
click at [59, 302] on input "Press Space to toggle row selection (unchecked)" at bounding box center [60, 302] width 9 height 9
checkbox input "true"
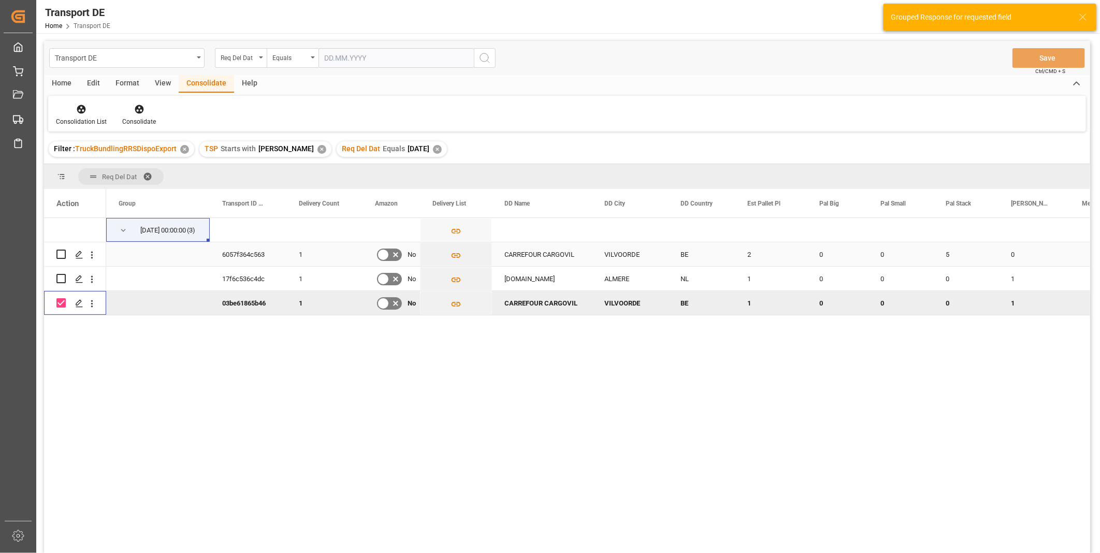
click at [58, 254] on input "Press Space to toggle row selection (unchecked)" at bounding box center [60, 254] width 9 height 9
checkbox input "true"
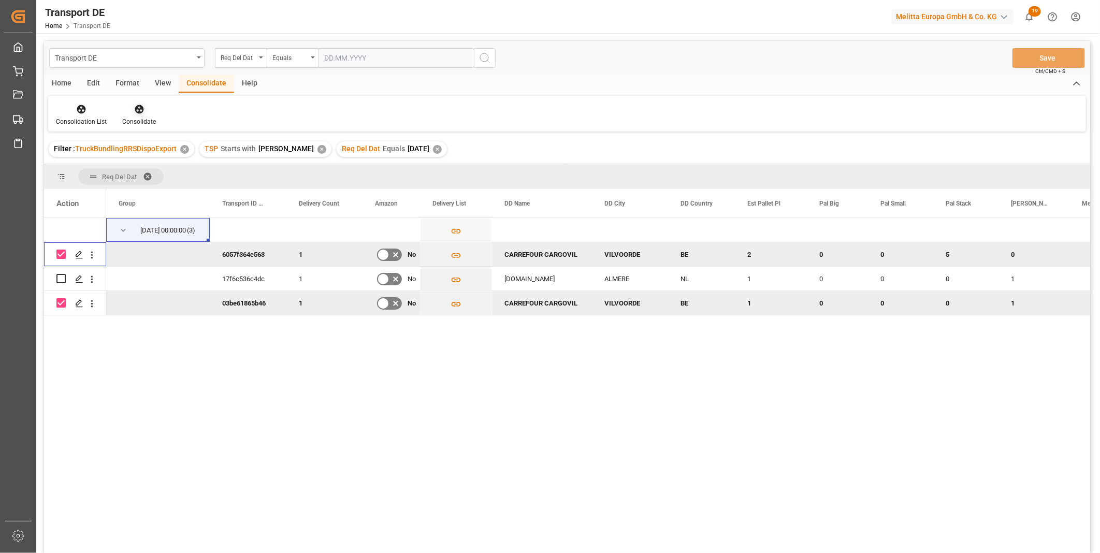
click at [148, 111] on div at bounding box center [139, 109] width 34 height 11
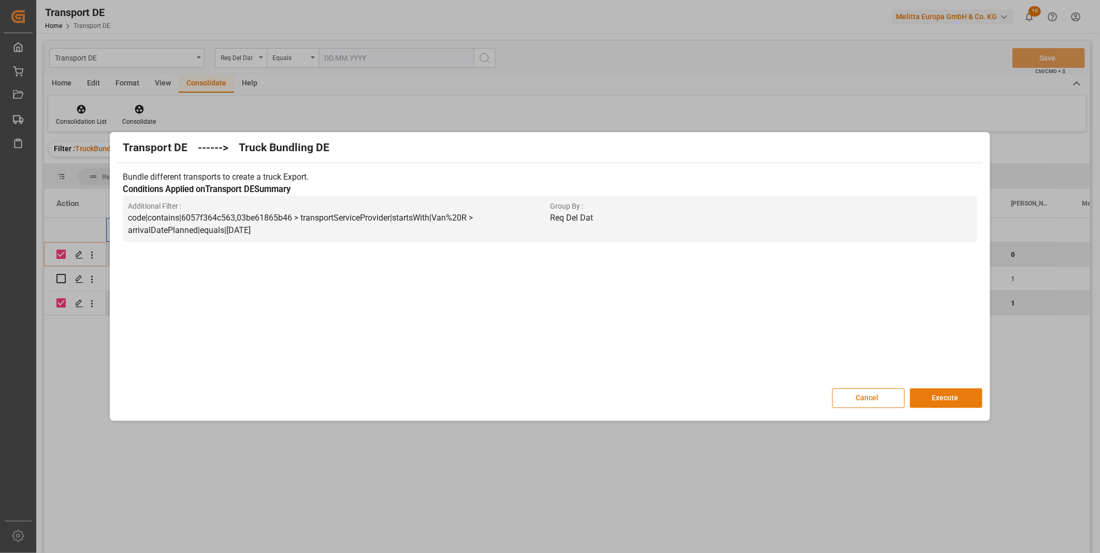
click at [936, 397] on button "Execute" at bounding box center [946, 398] width 73 height 20
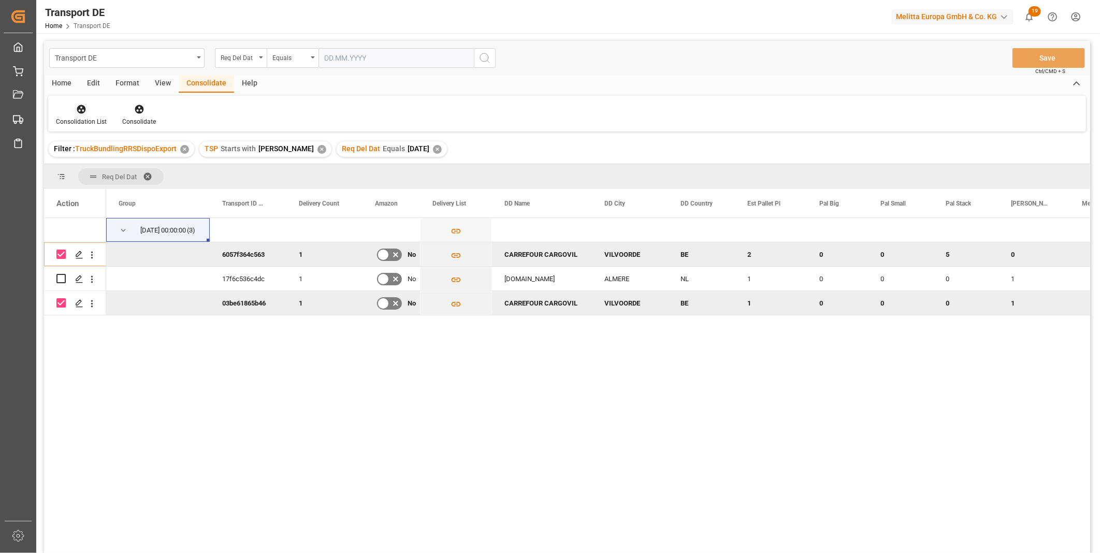
click at [68, 114] on div "Consolidation List" at bounding box center [81, 115] width 66 height 23
click at [154, 184] on div "Transport DE Req Del Dat Equals Save Ctrl/CMD + S Home Edit Format View Consoli…" at bounding box center [567, 311] width 1046 height 540
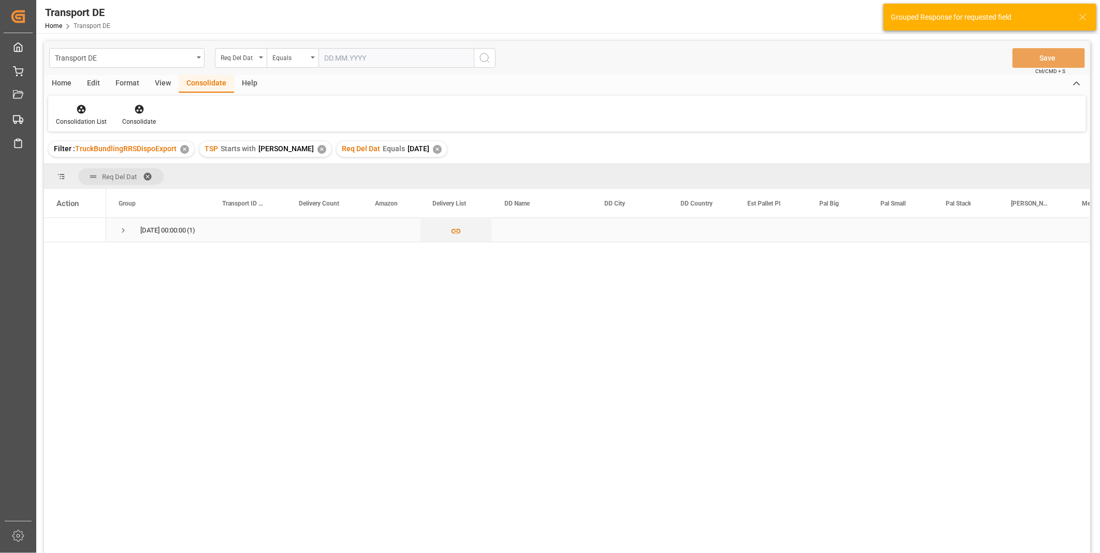
click at [131, 231] on span "22.09.2025 00:00:00 (1)" at bounding box center [158, 230] width 79 height 23
click at [125, 229] on span "Press SPACE to select this row." at bounding box center [123, 230] width 9 height 9
click at [51, 254] on div "Press SPACE to select this row." at bounding box center [75, 254] width 62 height 24
click at [56, 254] on input "Press Space to toggle row selection (unchecked)" at bounding box center [60, 254] width 9 height 9
checkbox input "true"
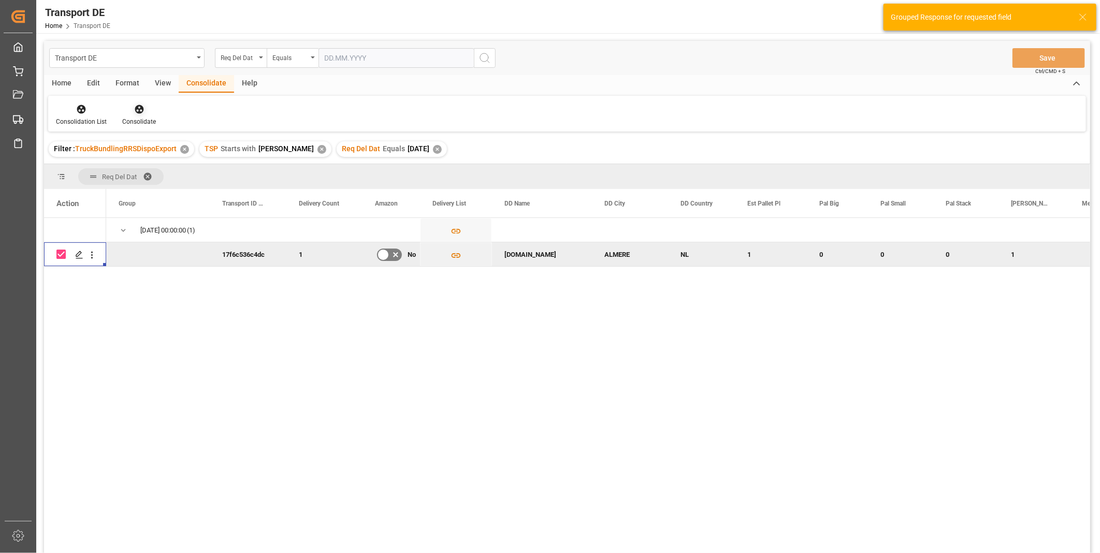
click at [152, 108] on div at bounding box center [139, 109] width 34 height 11
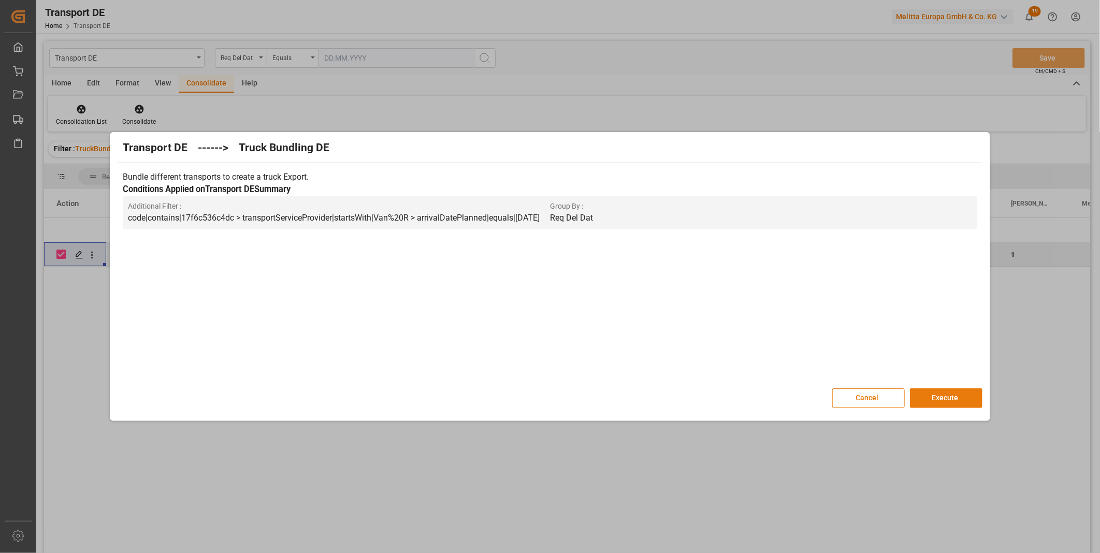
click at [952, 397] on button "Execute" at bounding box center [946, 398] width 73 height 20
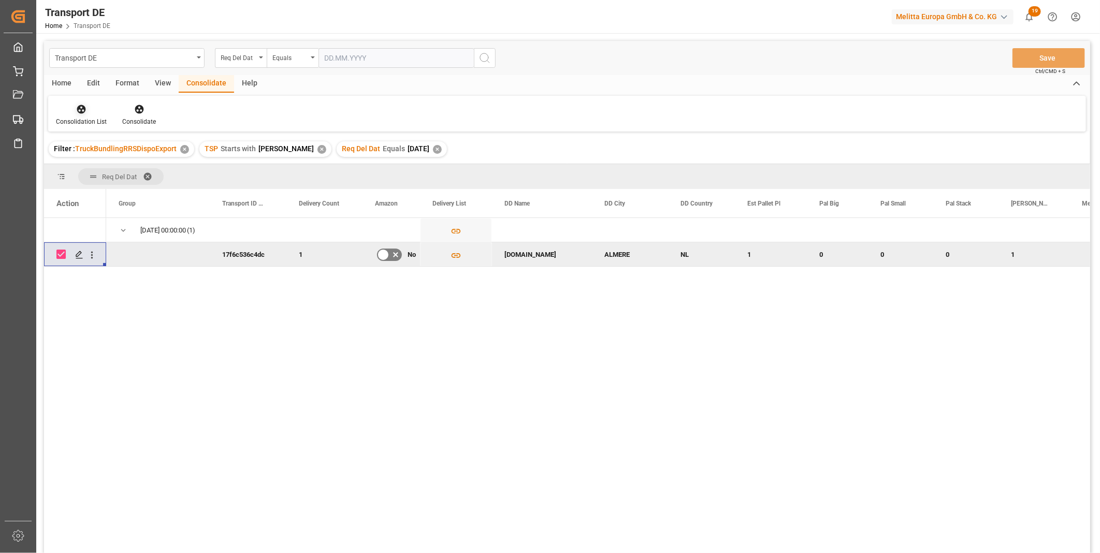
click at [78, 121] on div "Consolidation List" at bounding box center [81, 121] width 51 height 9
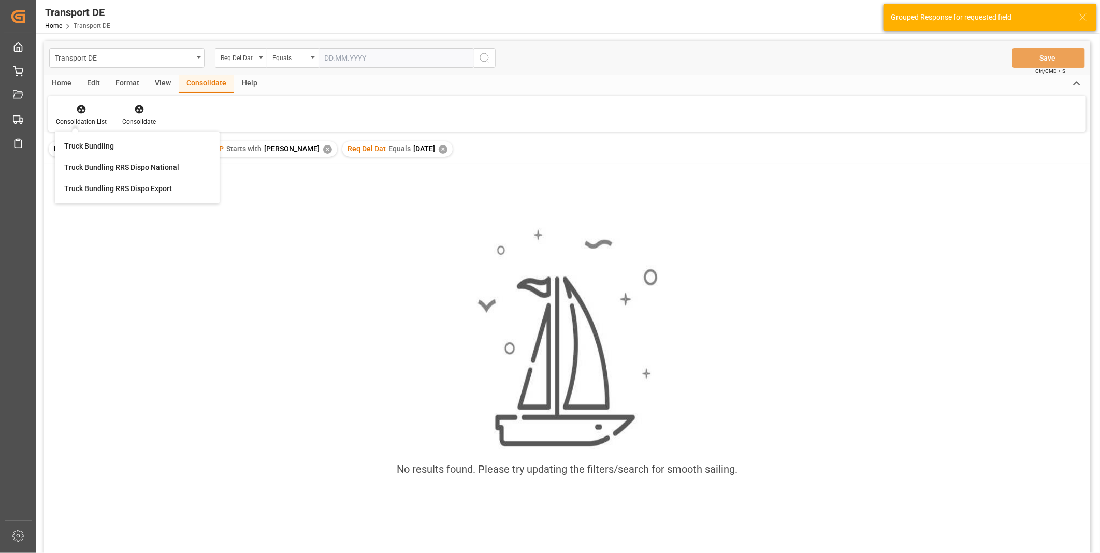
click at [111, 185] on div "Transport DE Req Del Dat Equals Save Ctrl/CMD + S Home Edit Format View Consoli…" at bounding box center [567, 311] width 1046 height 540
click at [91, 111] on div at bounding box center [81, 109] width 51 height 11
click at [129, 199] on div "Truck Bundling Truck Bundling RRS Dispo National Truck Bundling RRS Dispo Export" at bounding box center [137, 168] width 165 height 72
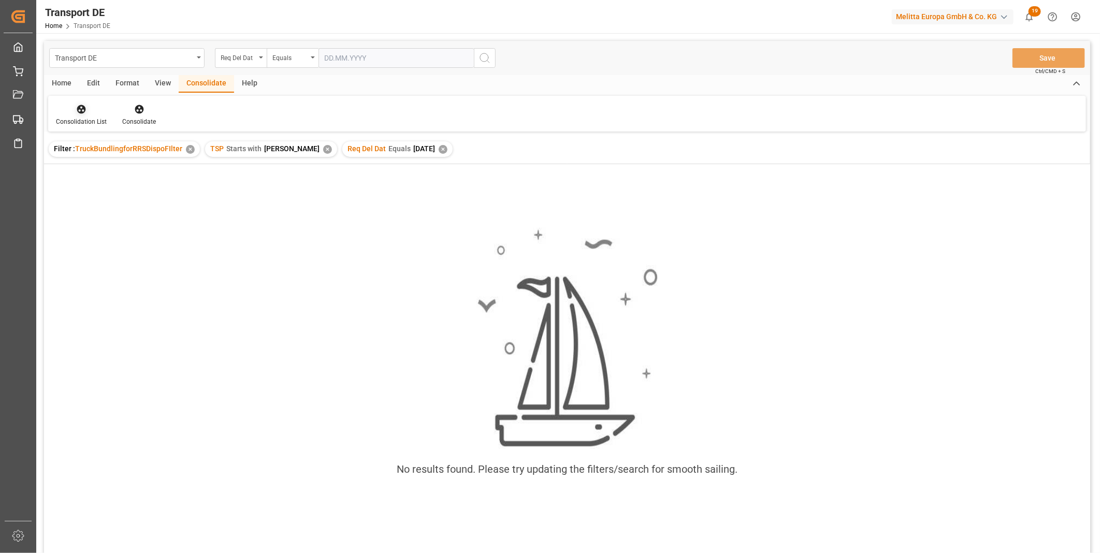
click at [68, 108] on div at bounding box center [81, 109] width 51 height 11
click at [123, 193] on div "Transport DE Req Del Dat Equals Save Ctrl/CMD + S Home Edit Format View Consoli…" at bounding box center [567, 311] width 1046 height 540
click at [433, 151] on div "✕" at bounding box center [437, 149] width 9 height 9
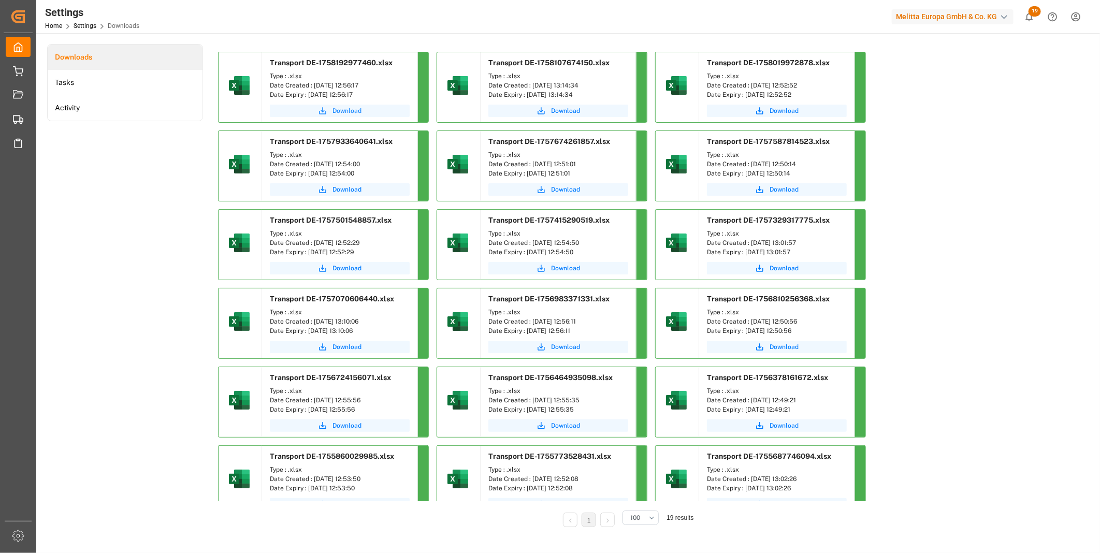
click at [335, 111] on span "Download" at bounding box center [346, 110] width 29 height 9
